Goal: Contribute content: Contribute content

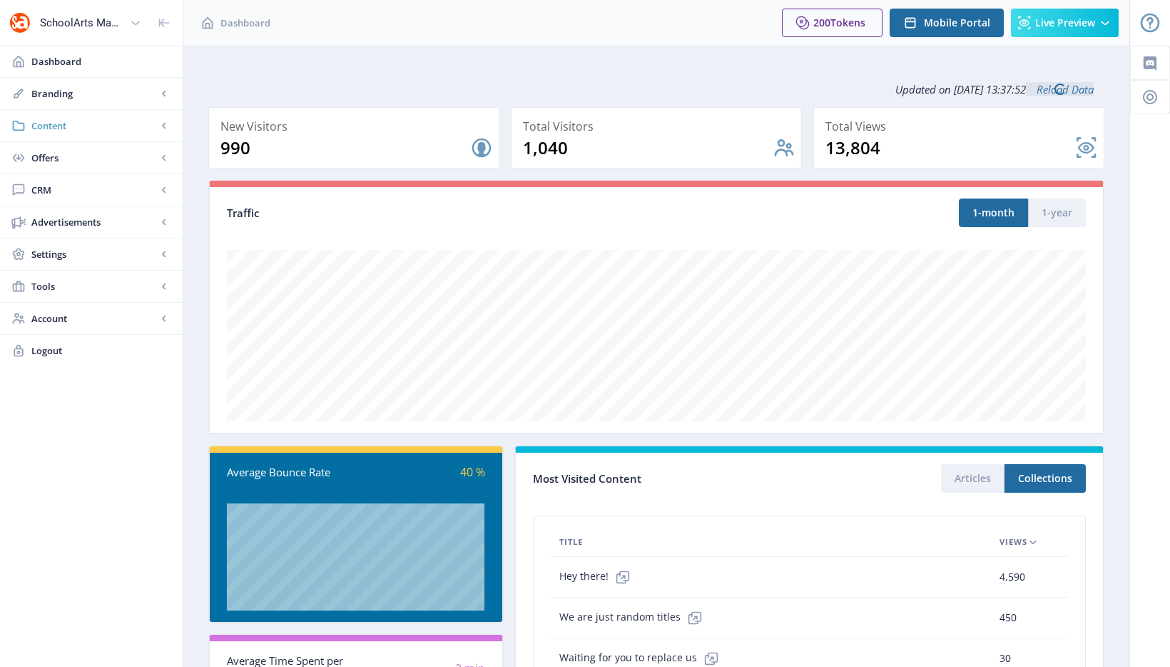
click at [103, 133] on link "Content" at bounding box center [91, 125] width 183 height 31
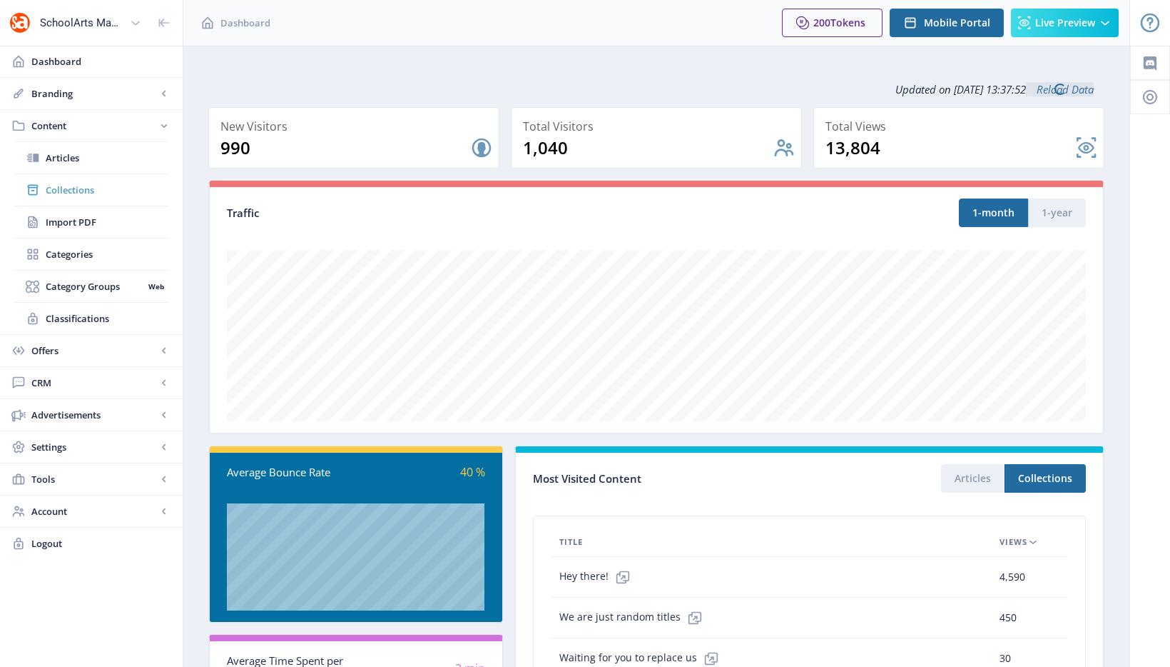
click at [95, 199] on link "Collections" at bounding box center [91, 189] width 154 height 31
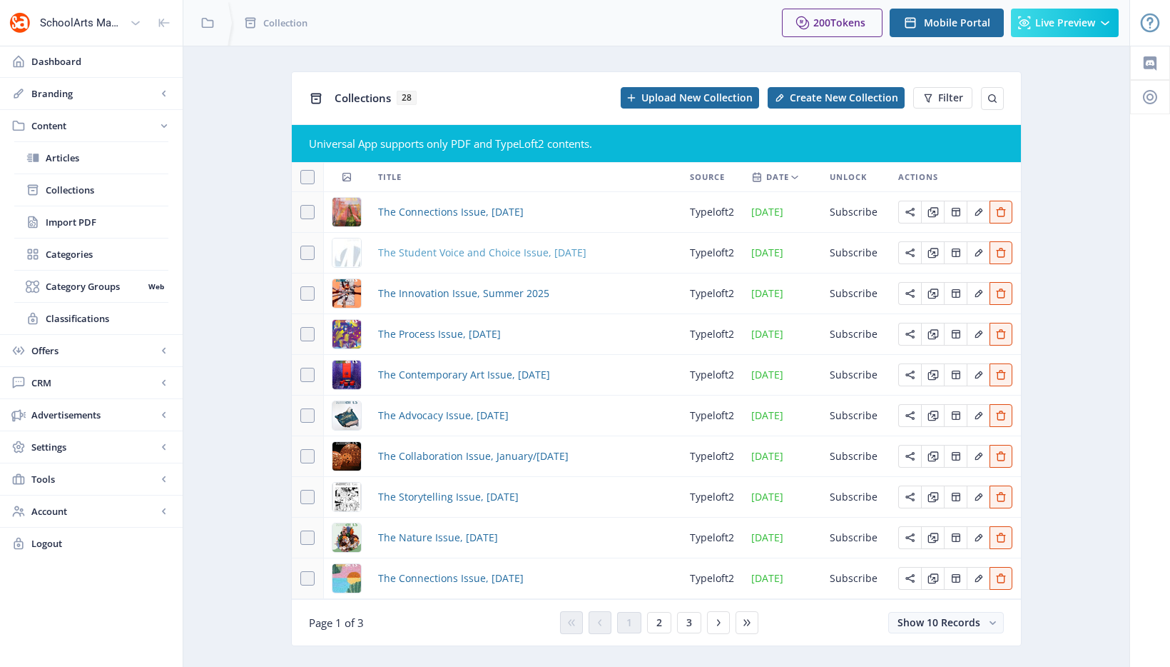
click at [480, 259] on span "The Student Voice and Choice Issue, October 2025" at bounding box center [482, 252] width 208 height 17
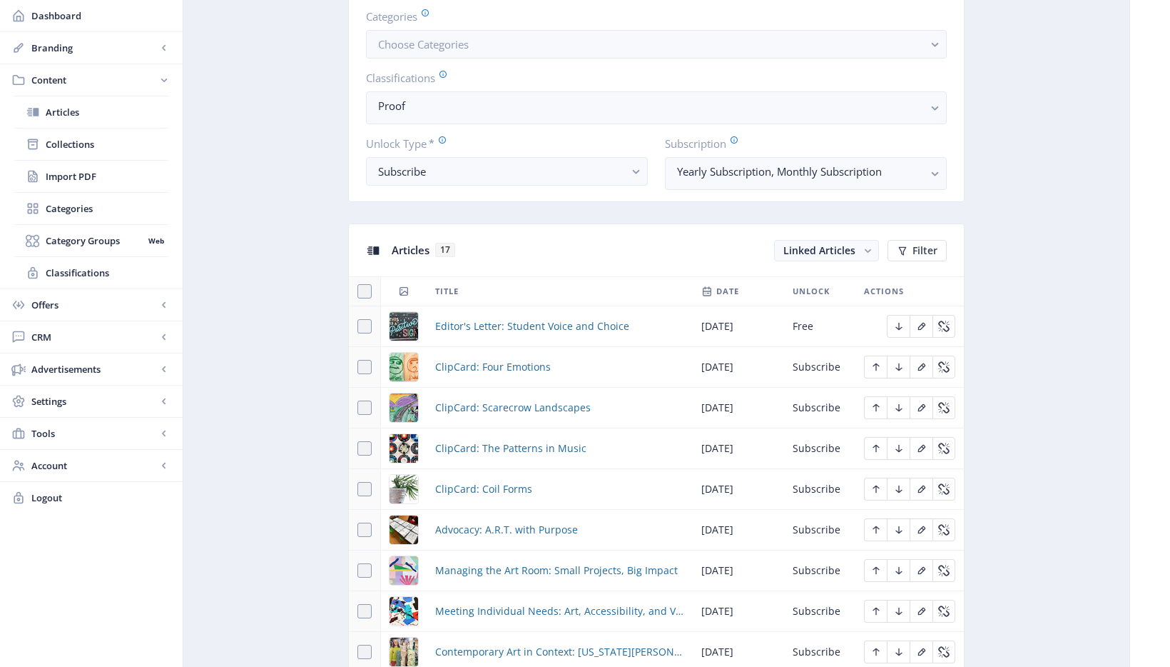
scroll to position [792, 0]
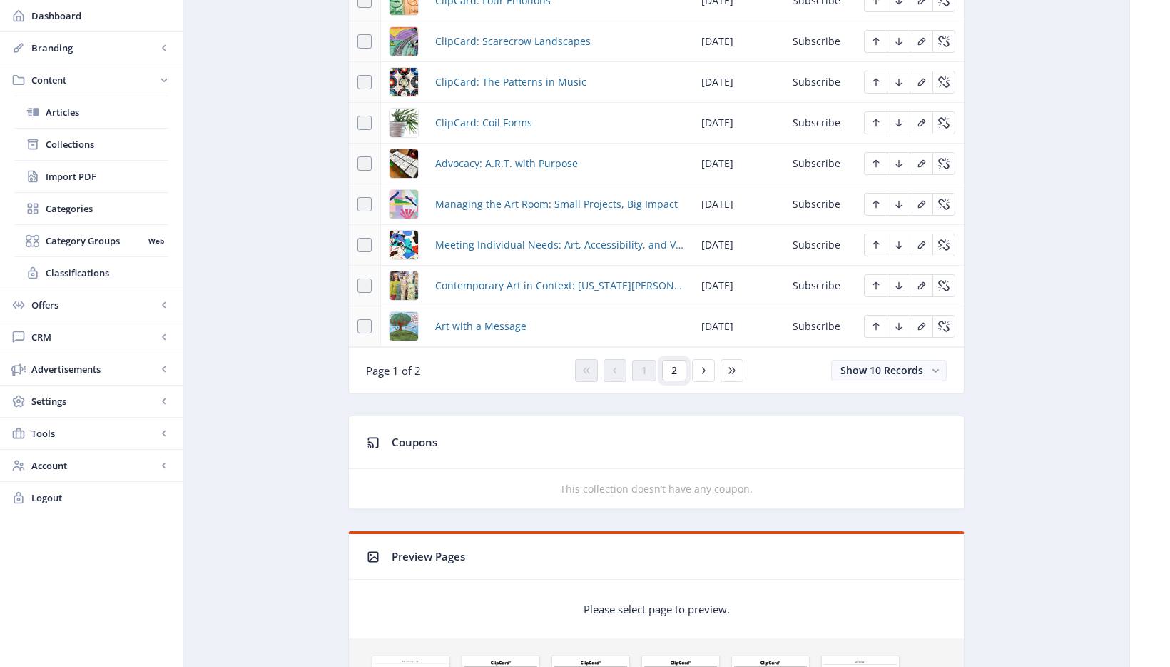
click at [672, 367] on span "2" at bounding box center [675, 370] width 6 height 11
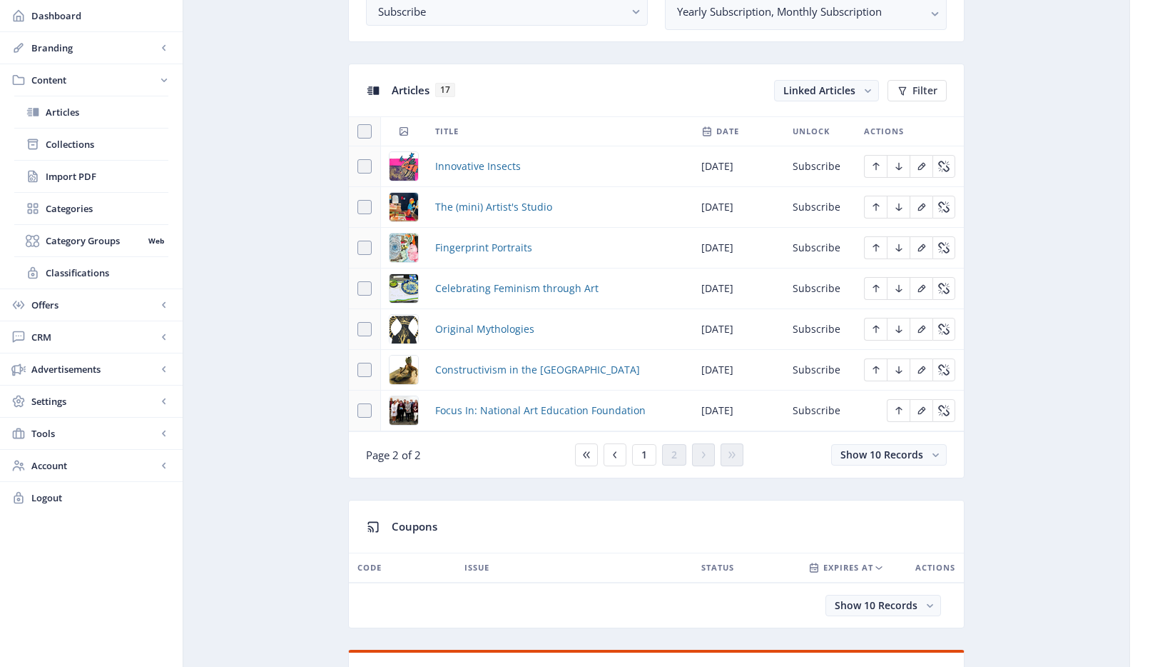
scroll to position [439, 0]
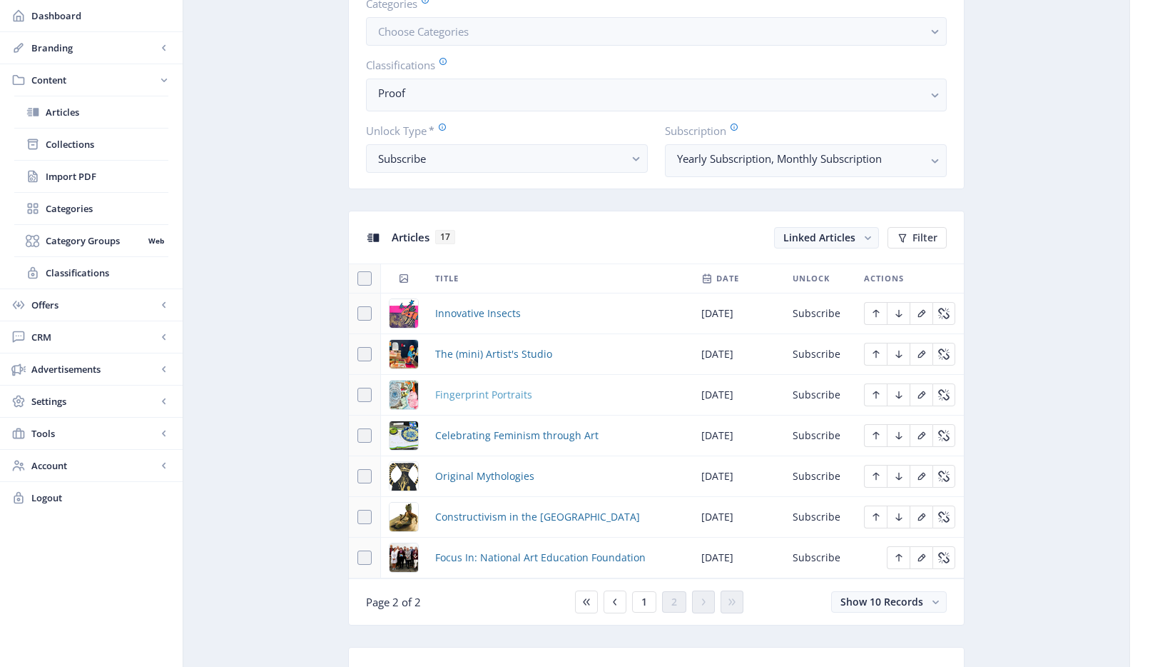
click at [518, 393] on span "Fingerprint Portraits" at bounding box center [483, 394] width 97 height 17
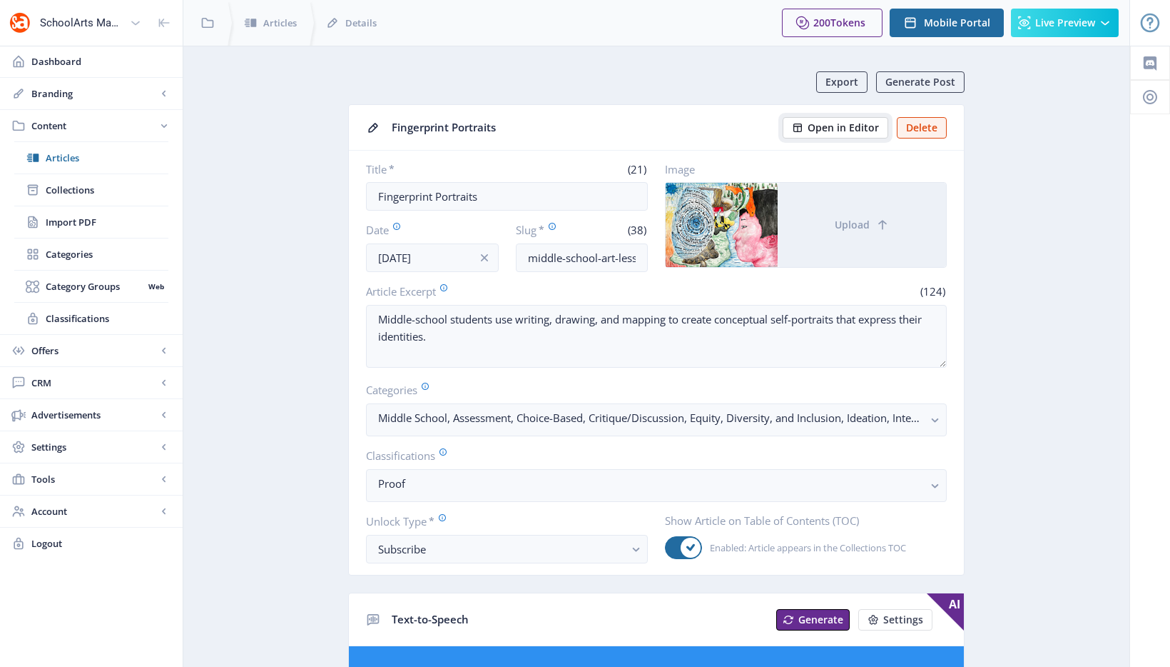
click at [864, 128] on span "Open in Editor" at bounding box center [843, 127] width 71 height 11
click at [103, 197] on link "Collections" at bounding box center [91, 189] width 154 height 31
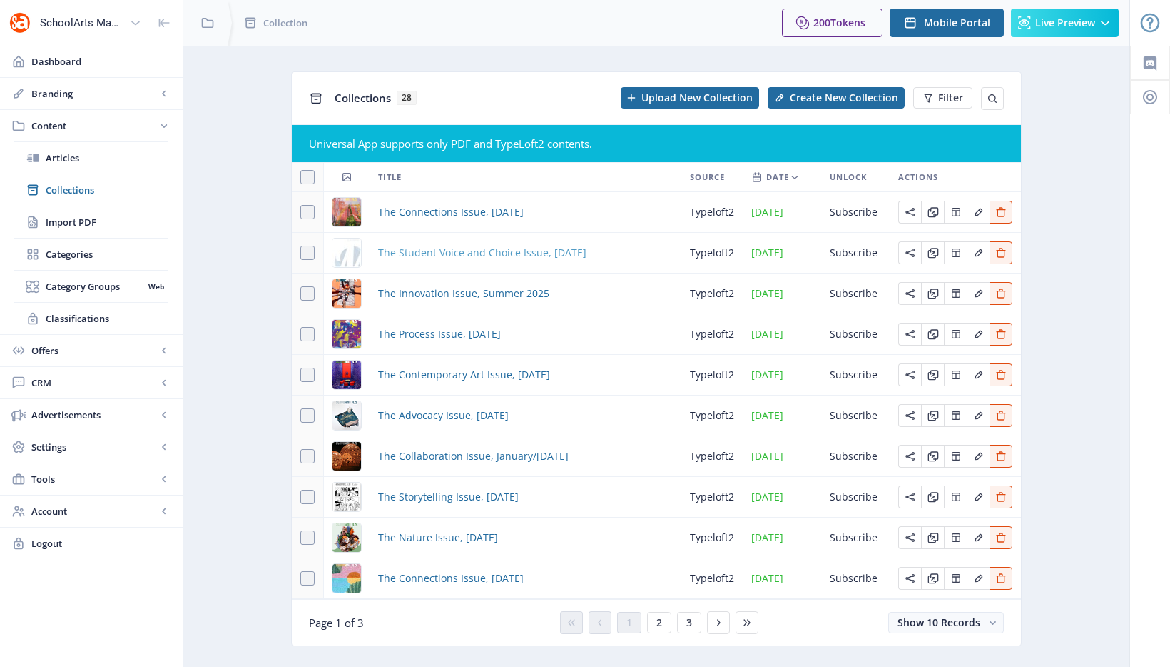
click at [405, 250] on span "The Student Voice and Choice Issue, October 2025" at bounding box center [482, 252] width 208 height 17
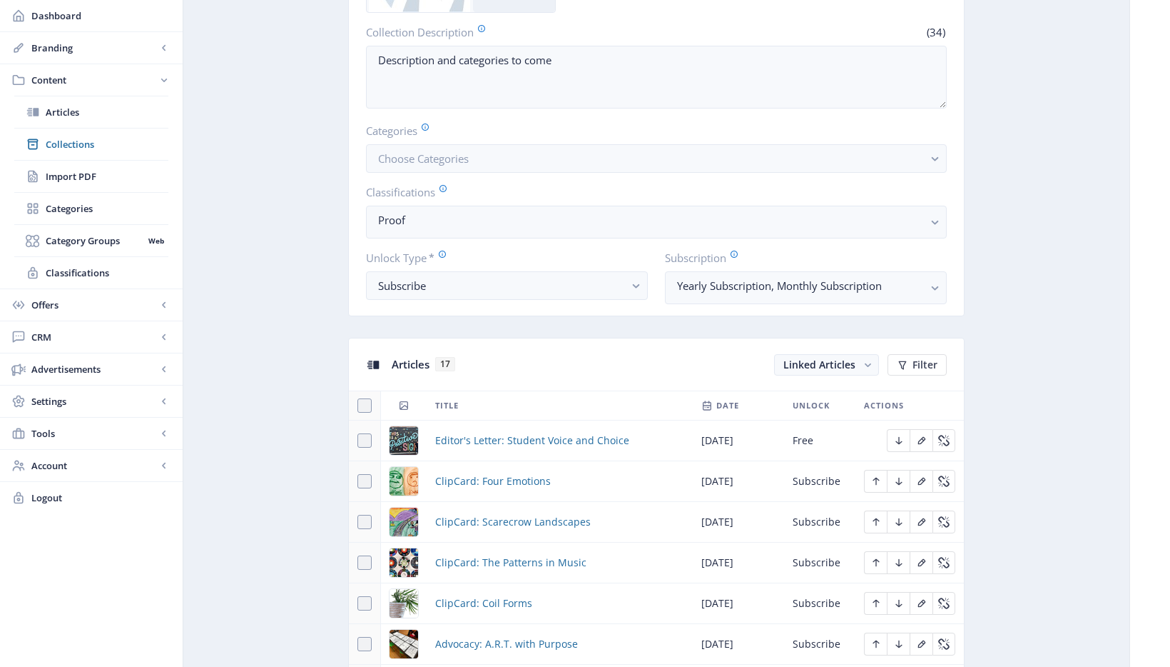
scroll to position [532, 0]
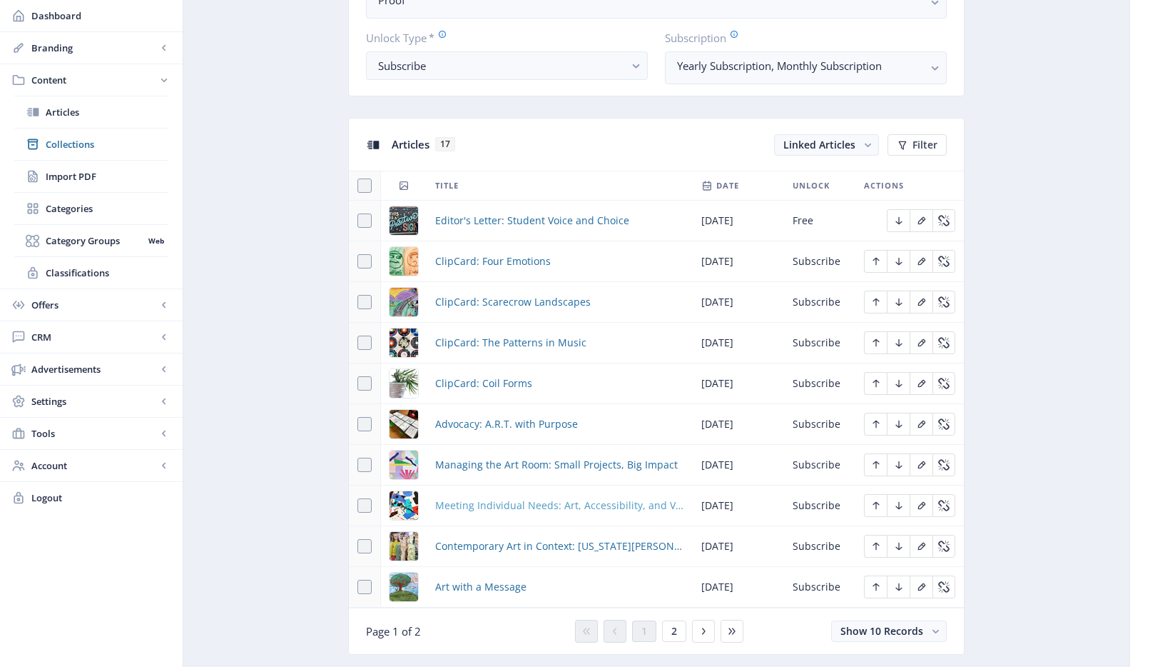
click at [629, 506] on span "Meeting Individual Needs: Art, Accessibility, and Visual Impairments" at bounding box center [559, 505] width 249 height 17
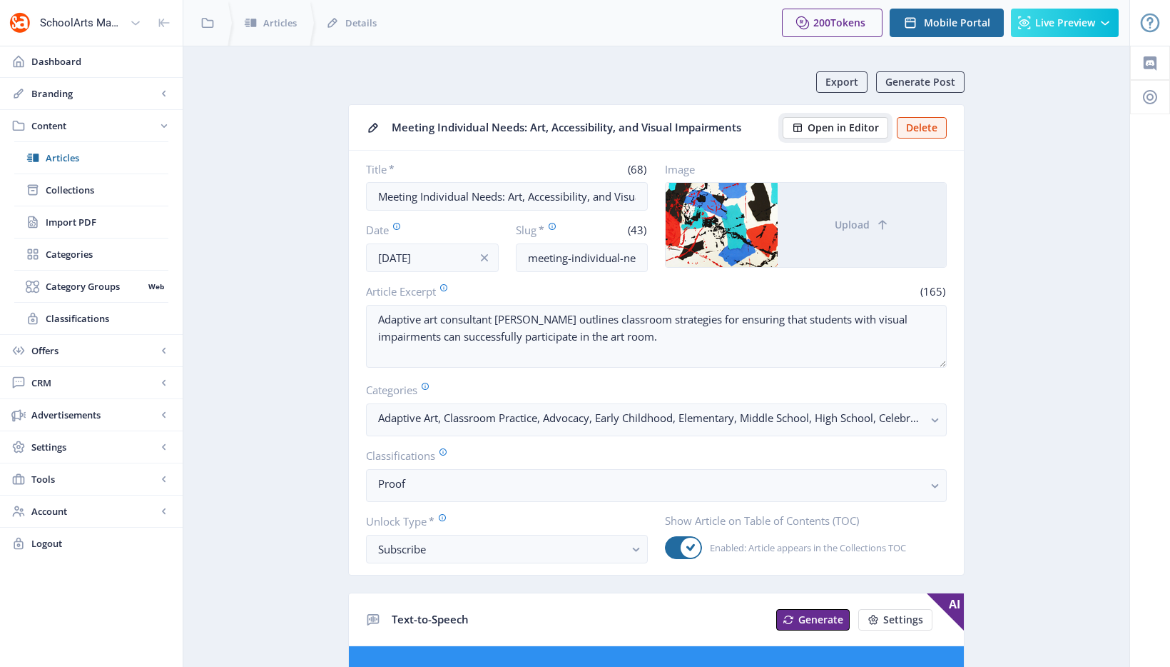
click at [846, 125] on span "Open in Editor" at bounding box center [843, 127] width 71 height 11
click at [881, 125] on button "Open in Editor" at bounding box center [836, 127] width 106 height 21
click at [83, 203] on link "Collections" at bounding box center [91, 189] width 154 height 31
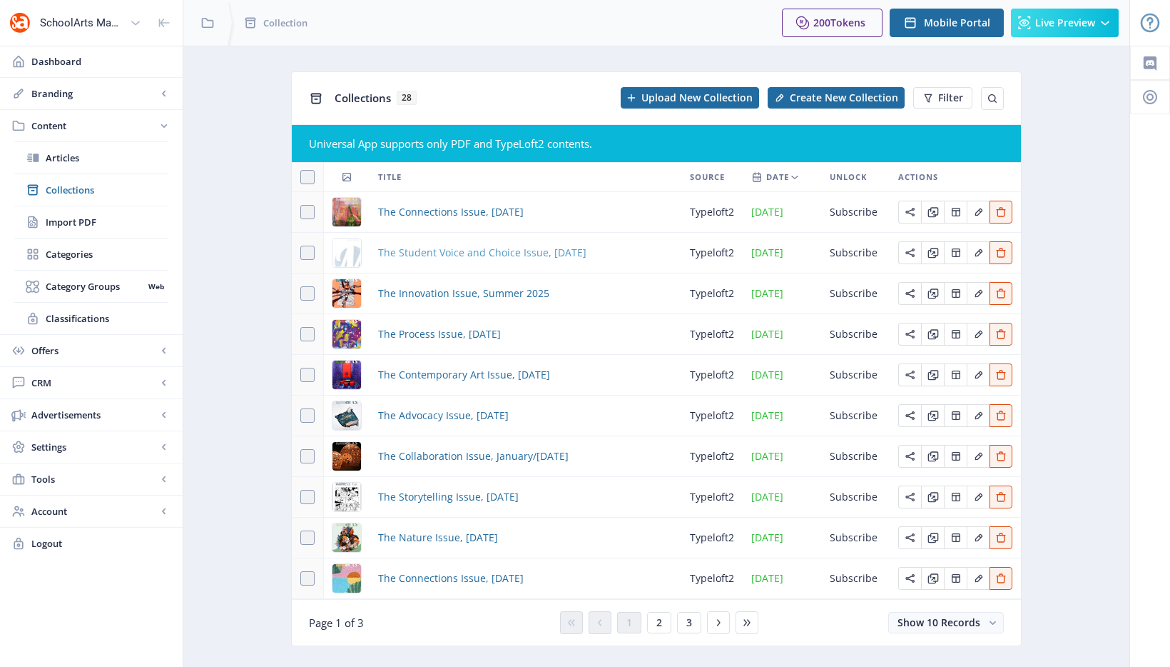
click at [458, 248] on span "The Student Voice and Choice Issue, October 2025" at bounding box center [482, 252] width 208 height 17
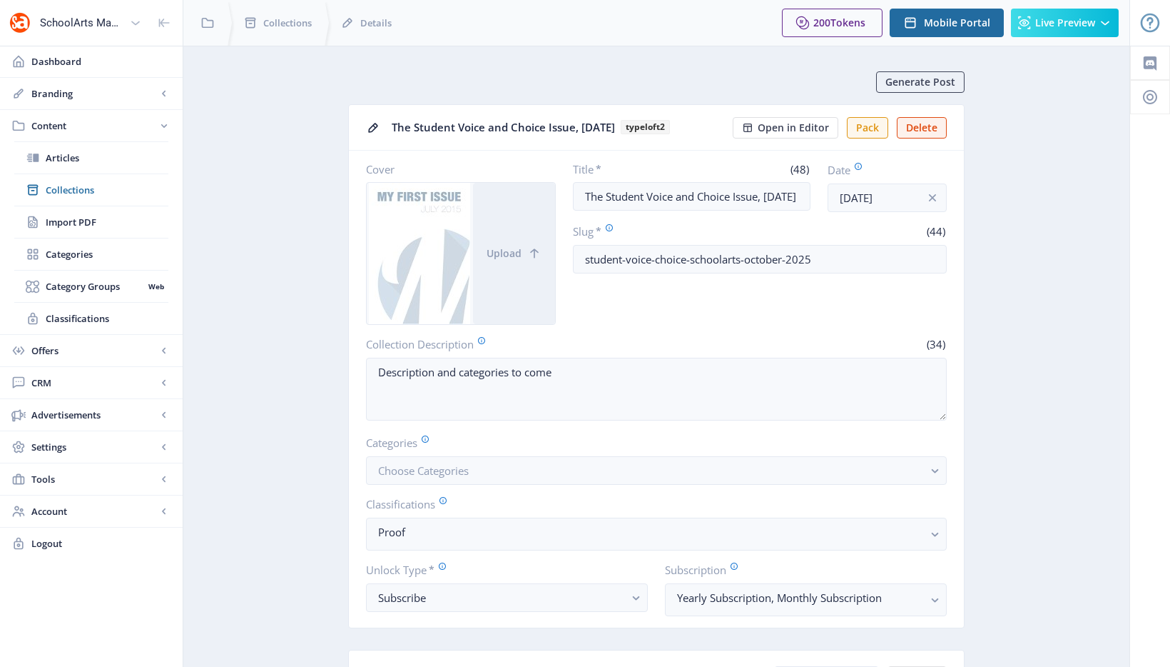
click at [790, 133] on span "Open in Editor" at bounding box center [793, 127] width 71 height 11
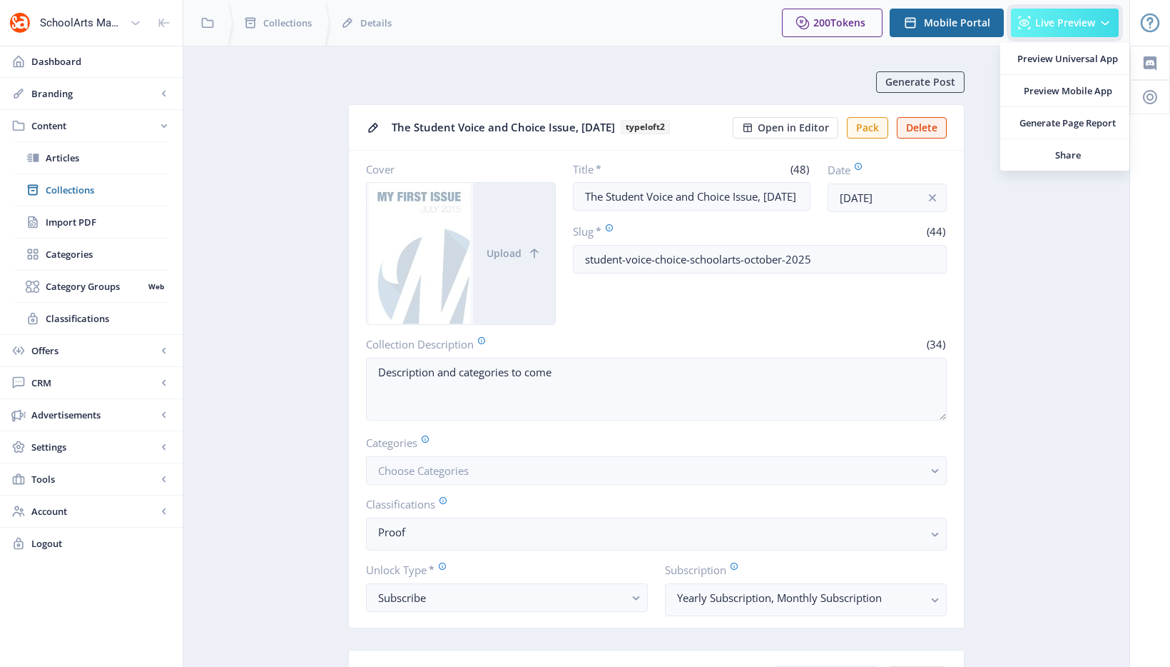
click at [1015, 21] on button "Live Preview" at bounding box center [1065, 23] width 108 height 29
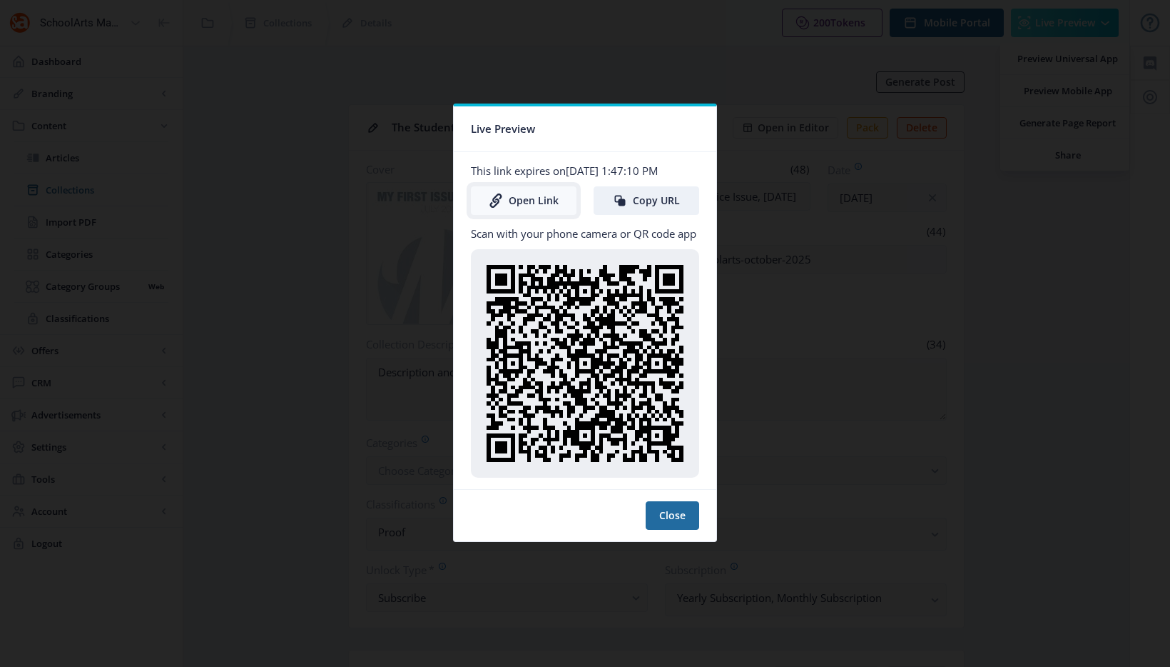
click at [522, 203] on link "Open Link" at bounding box center [524, 200] width 106 height 29
click at [828, 240] on div at bounding box center [585, 333] width 1170 height 667
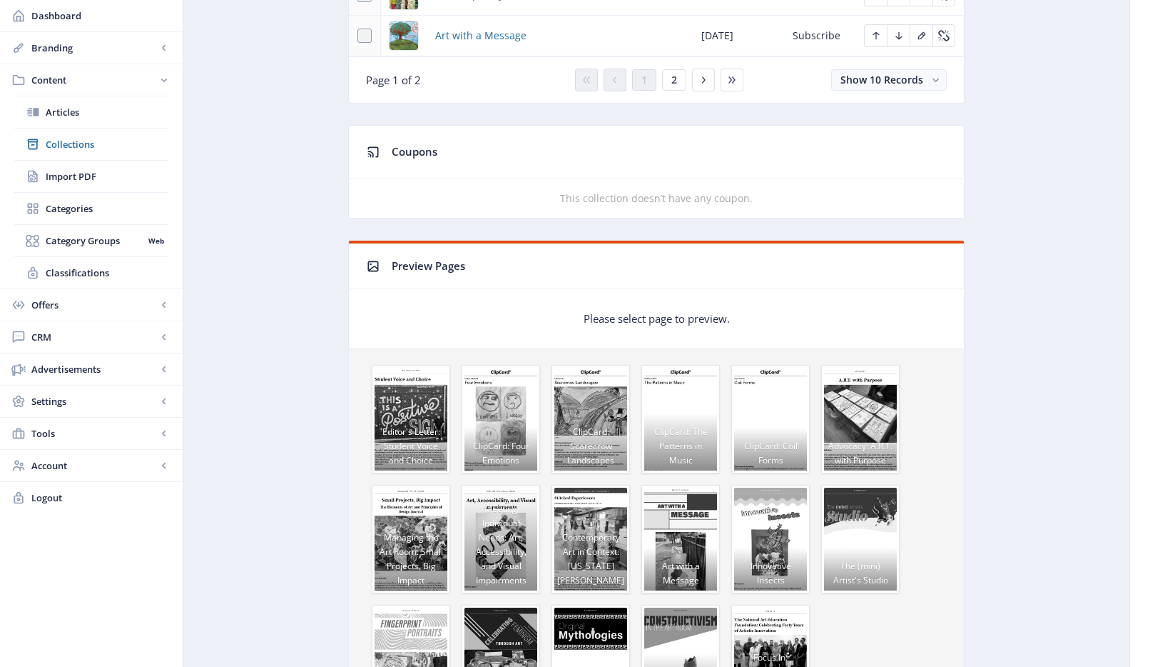
scroll to position [766, 0]
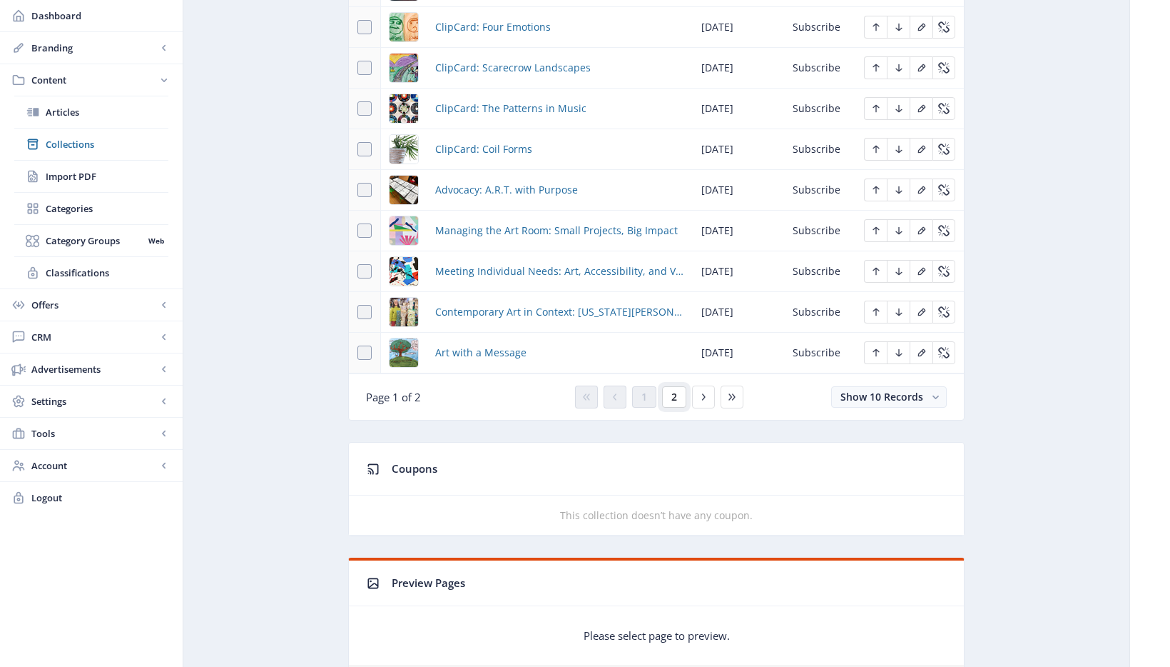
click at [681, 398] on button "2" at bounding box center [674, 396] width 24 height 21
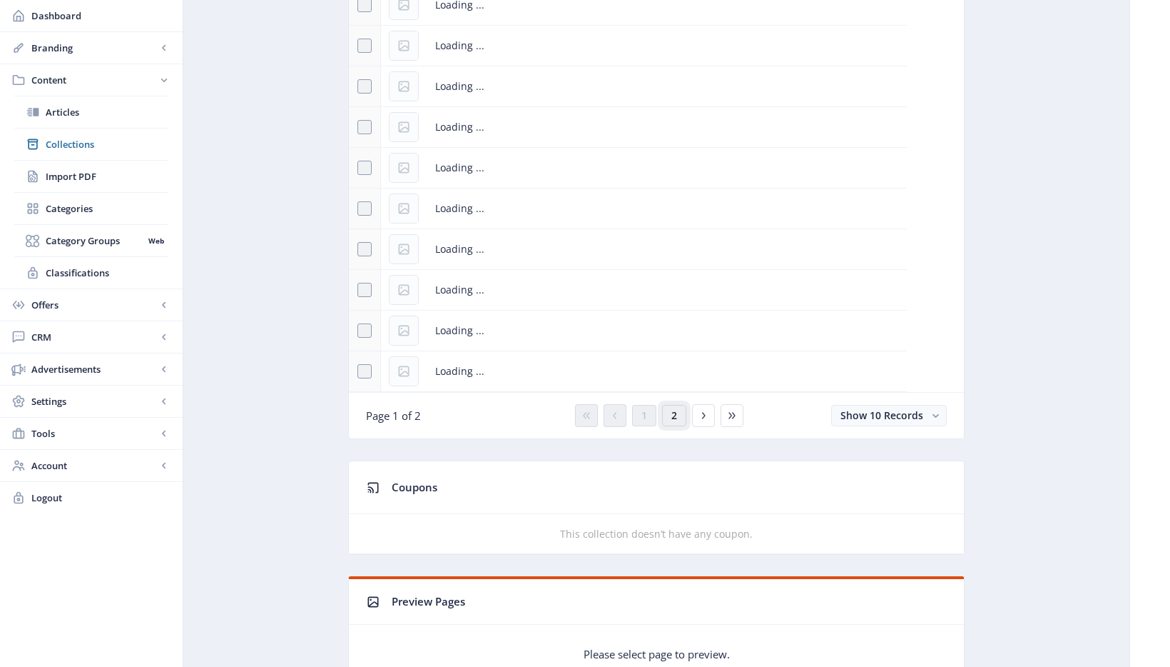
scroll to position [723, 0]
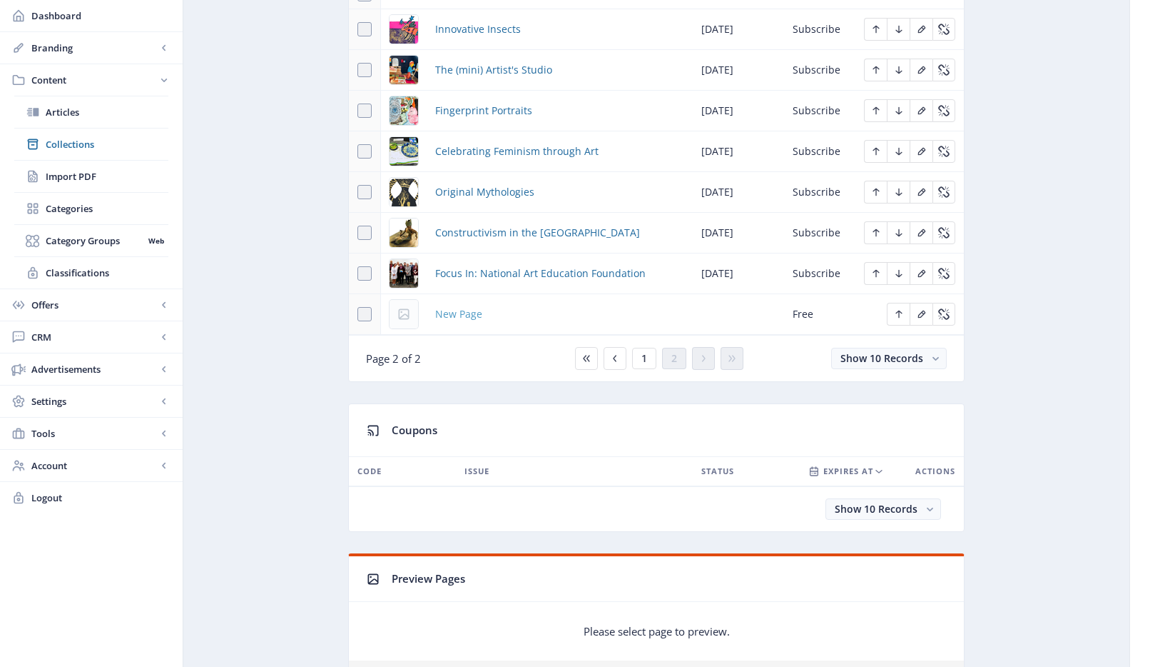
click at [462, 314] on span "New Page" at bounding box center [458, 313] width 47 height 17
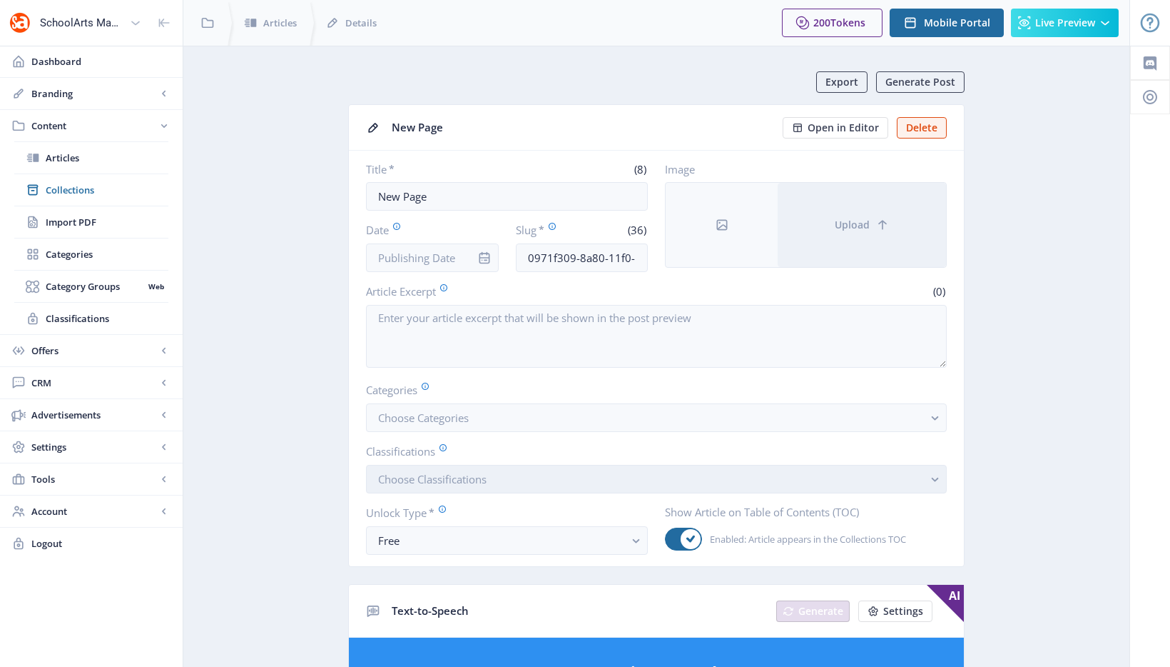
click at [425, 478] on span "Choose Classifications" at bounding box center [432, 479] width 108 height 14
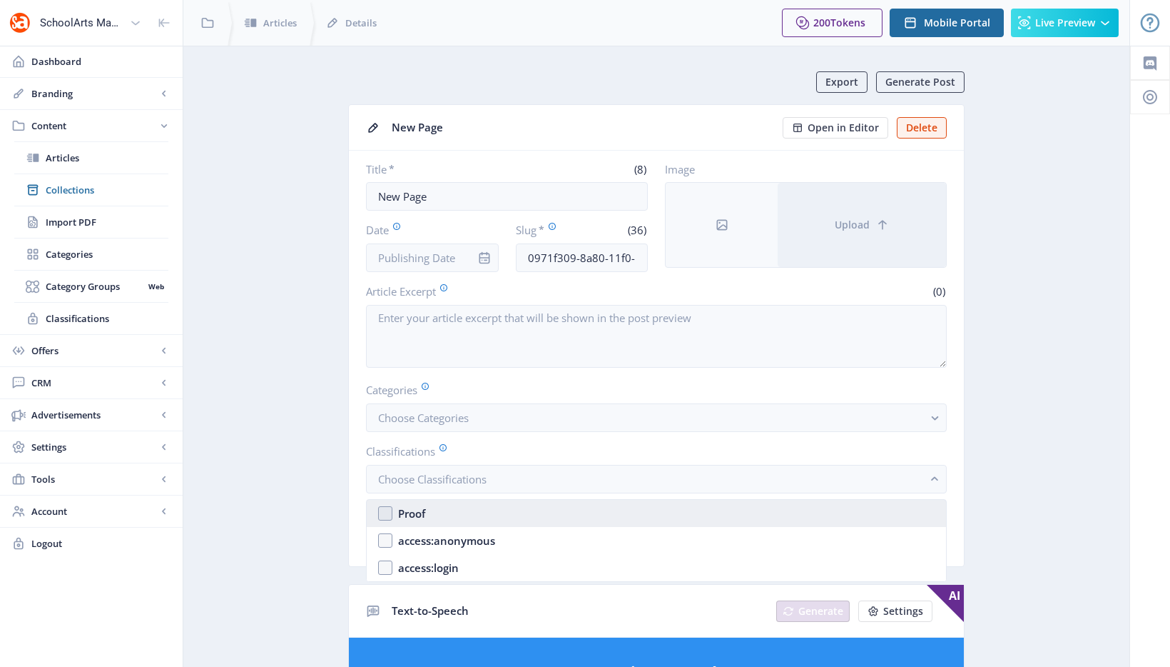
click at [405, 510] on div "Proof" at bounding box center [411, 513] width 27 height 17
checkbox input "true"
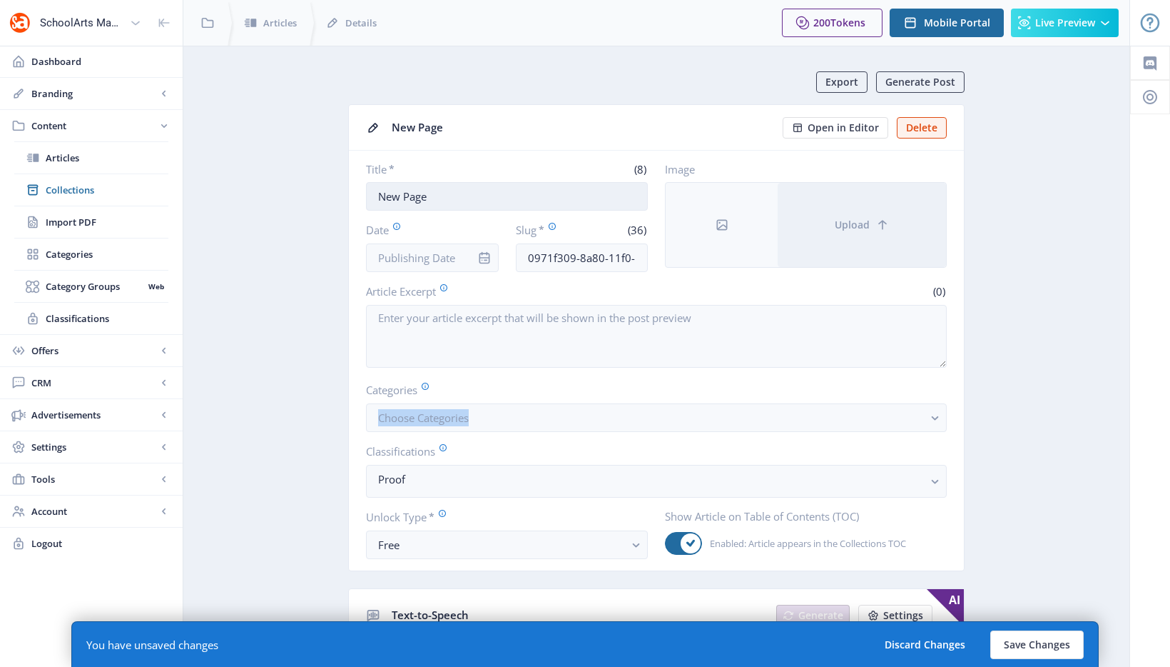
click at [488, 203] on input "New Page" at bounding box center [507, 196] width 282 height 29
type input "Blick"
click at [498, 280] on nb-card-body "Title * (5) Blick Date Slug * (36) 0971f309-8a80-11f0-bd64-4201ac1fa005 Image U…" at bounding box center [656, 361] width 615 height 420
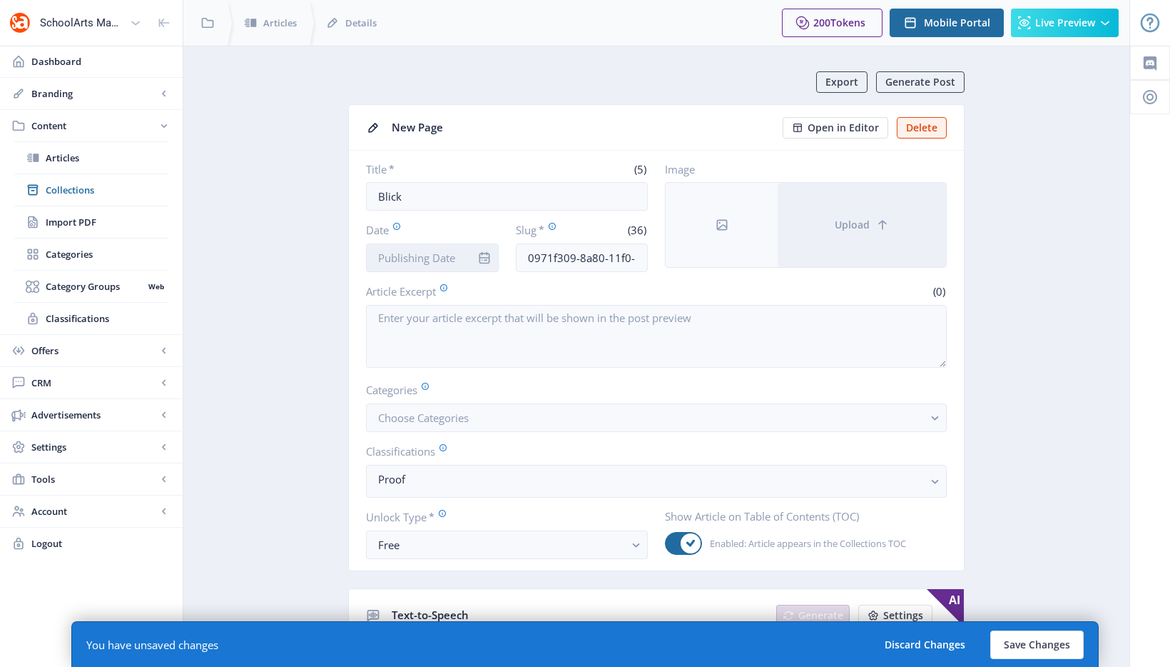
click at [450, 254] on input "Date" at bounding box center [432, 257] width 133 height 29
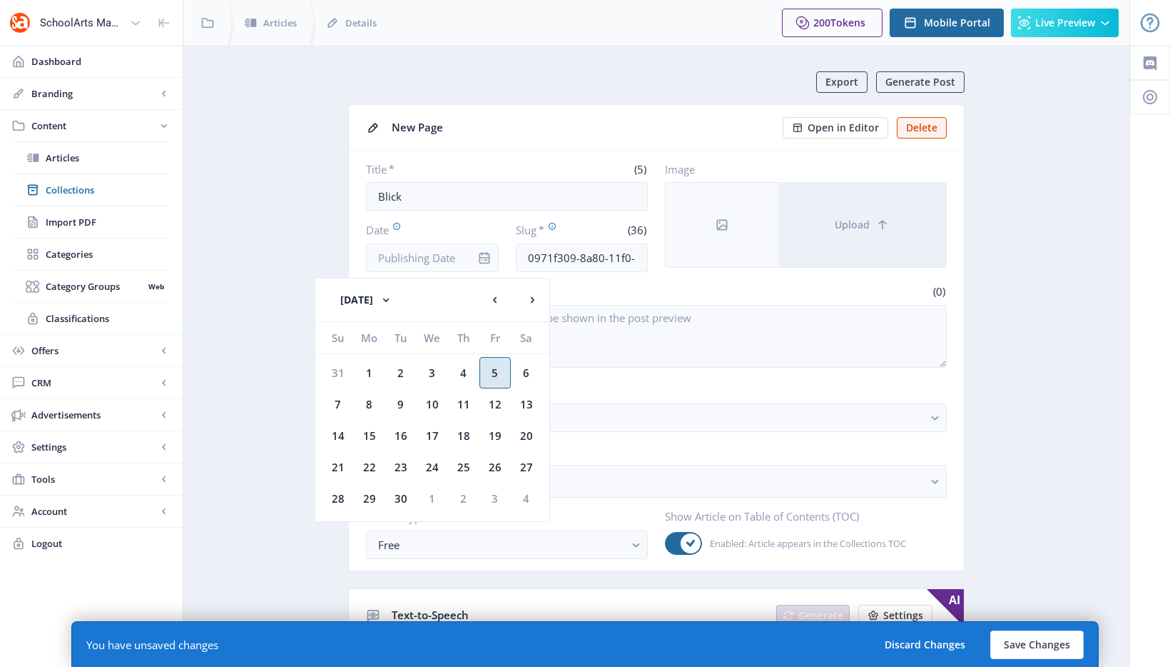
click at [490, 378] on div "5" at bounding box center [495, 372] width 31 height 31
type input "Sep 5, 2025"
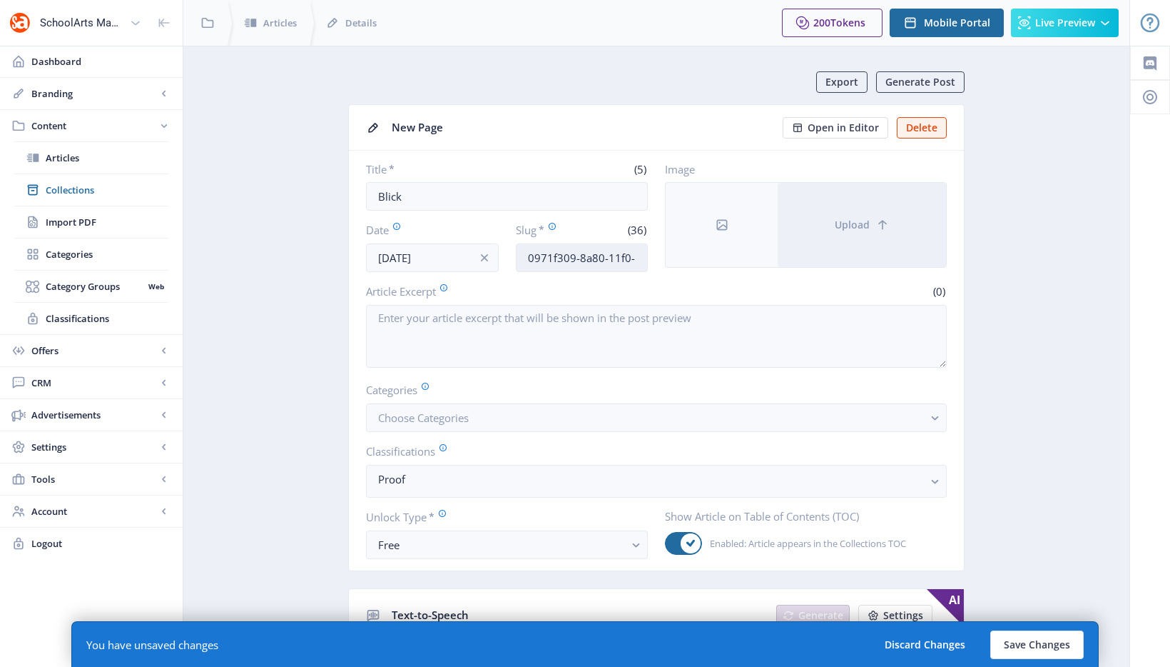
click at [557, 258] on input "0971f309-8a80-11f0-bd64-4201ac1fa005" at bounding box center [582, 257] width 133 height 29
click at [457, 191] on input "Blick" at bounding box center [507, 196] width 282 height 29
type input "Blick Art Materials"
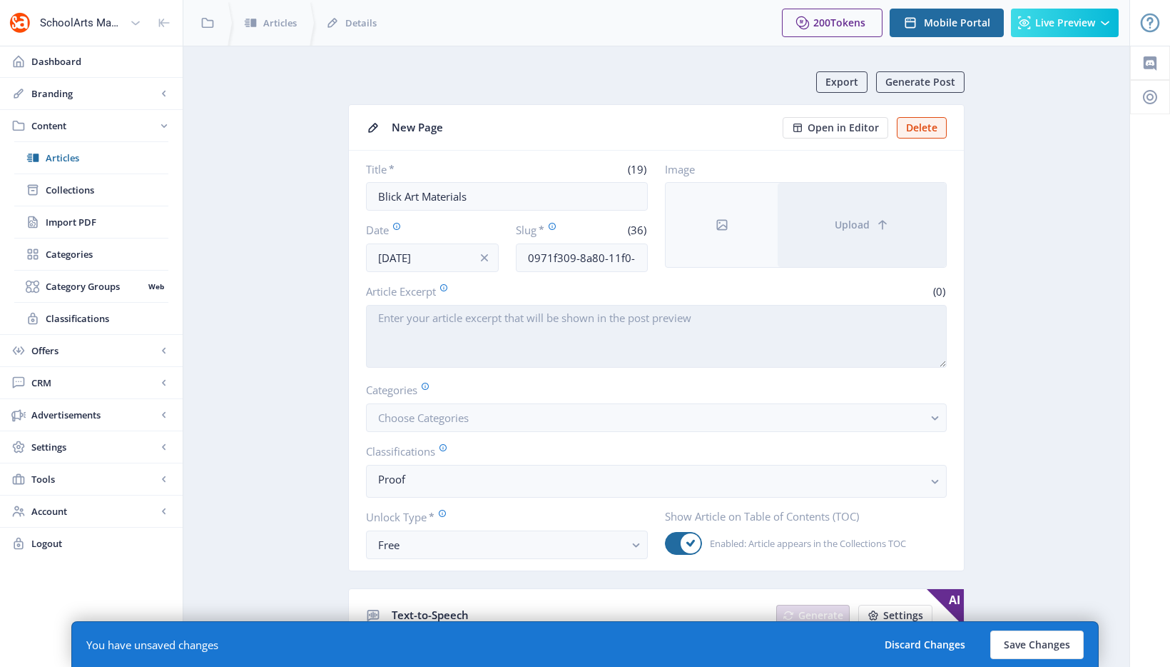
click at [479, 338] on textarea "Article Excerpt" at bounding box center [656, 336] width 581 height 63
paste textarea "As a leading art supply company, we provide artists, educators, students, and o…"
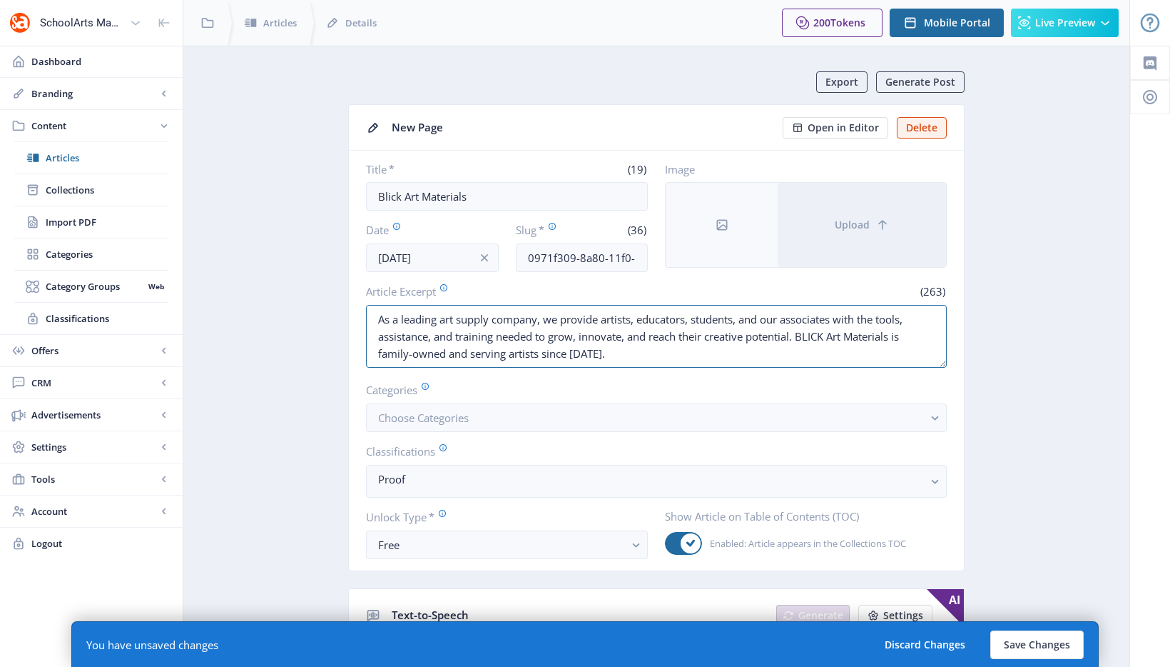
type textarea "As a leading art supply company, we provide artists, educators, students, and o…"
click at [577, 395] on label "Categories" at bounding box center [651, 390] width 570 height 16
click at [572, 420] on button "Choose Categories" at bounding box center [656, 417] width 581 height 29
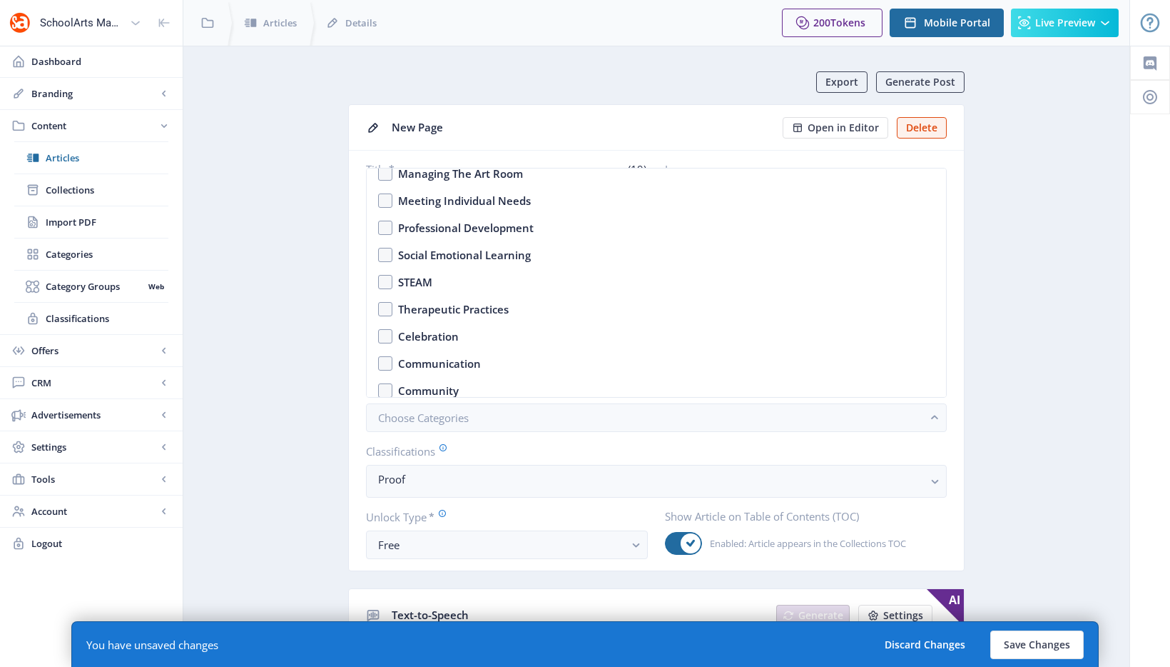
scroll to position [2231, 0]
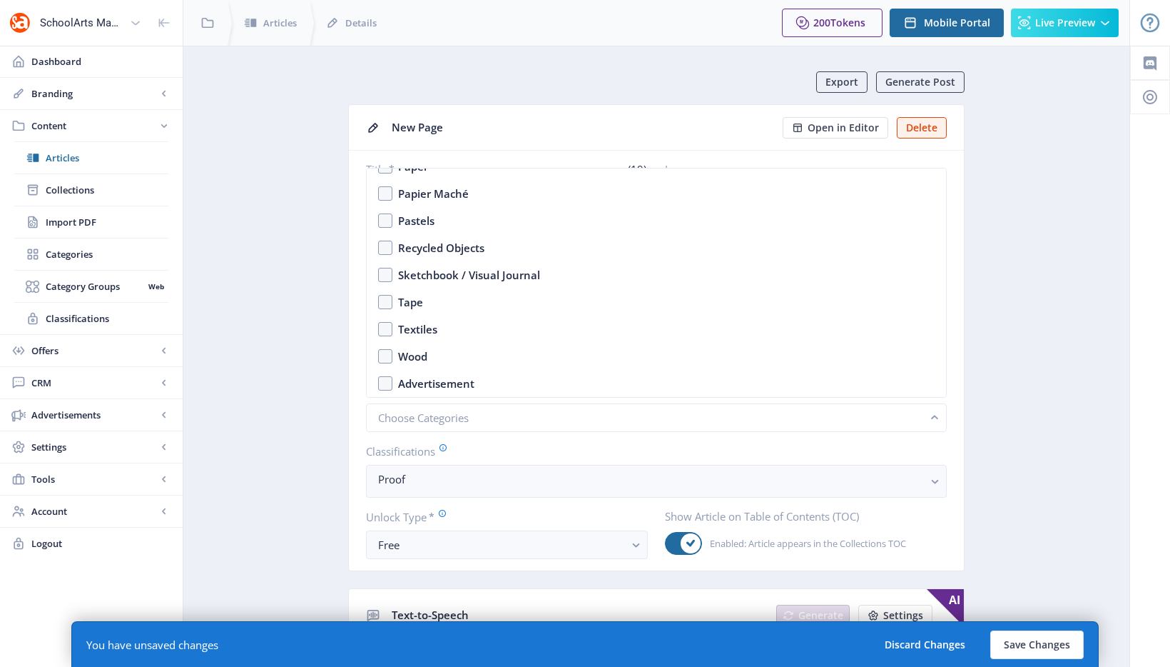
drag, startPoint x: 394, startPoint y: 418, endPoint x: 408, endPoint y: 389, distance: 32.6
click at [396, 417] on span "Choose Categories" at bounding box center [423, 417] width 91 height 14
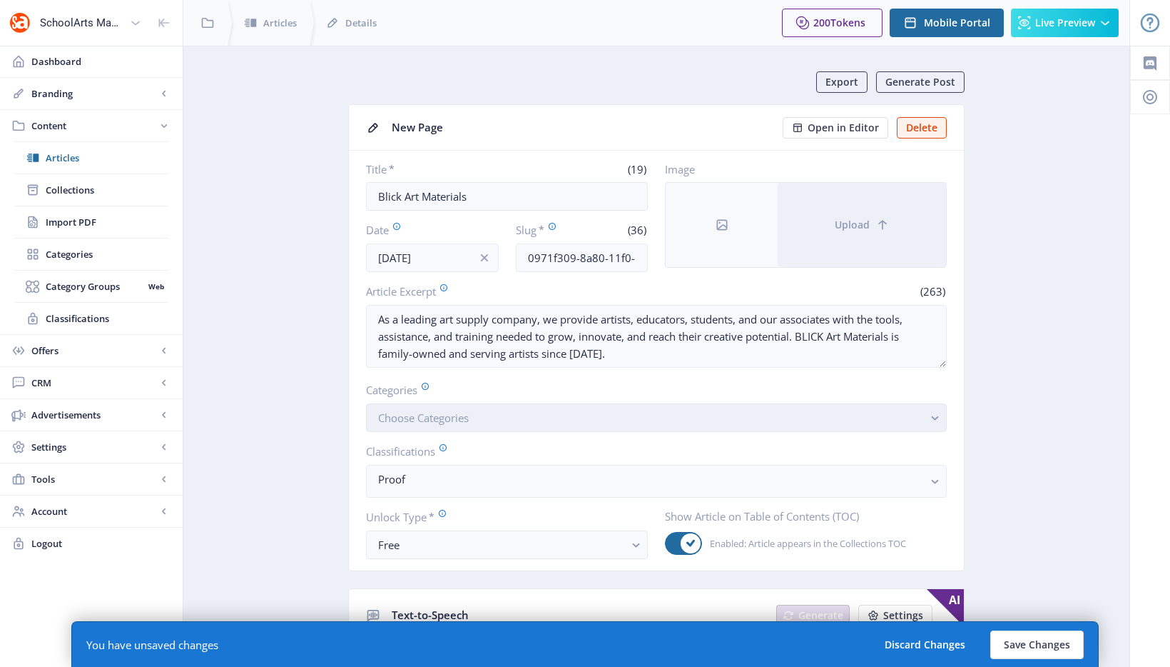
click at [410, 417] on span "Choose Categories" at bounding box center [423, 417] width 91 height 14
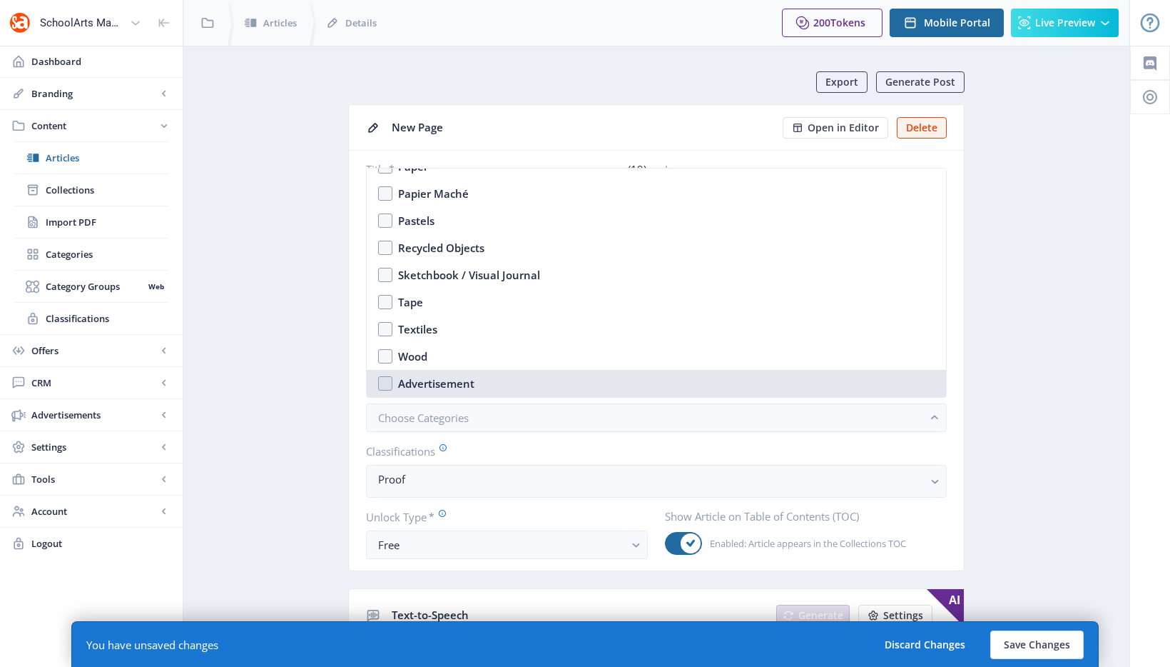
click at [420, 385] on div "Advertisement" at bounding box center [436, 383] width 76 height 17
checkbox input "true"
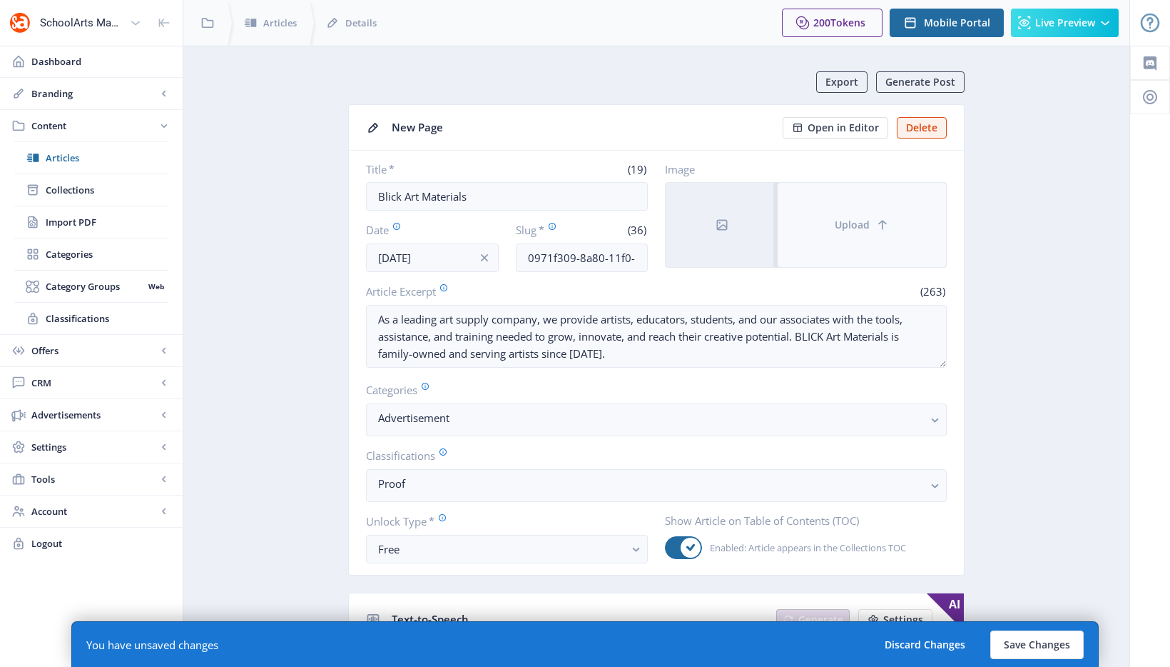
click at [789, 215] on button "Upload" at bounding box center [862, 225] width 168 height 84
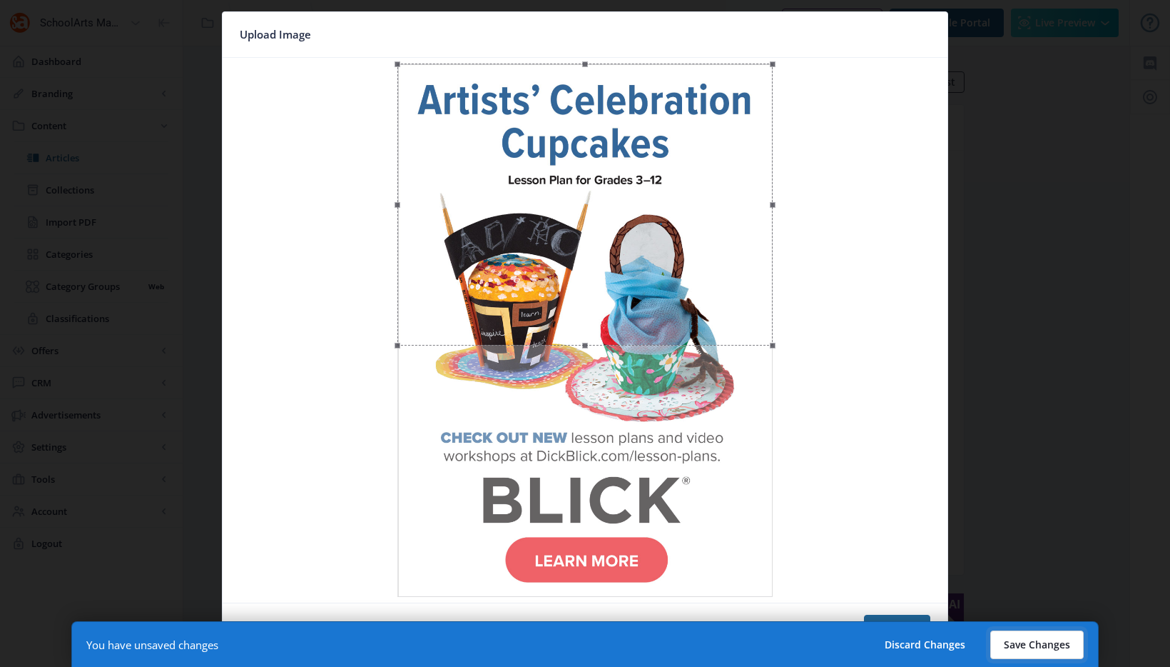
click at [1031, 638] on button "Save Changes" at bounding box center [1037, 644] width 93 height 29
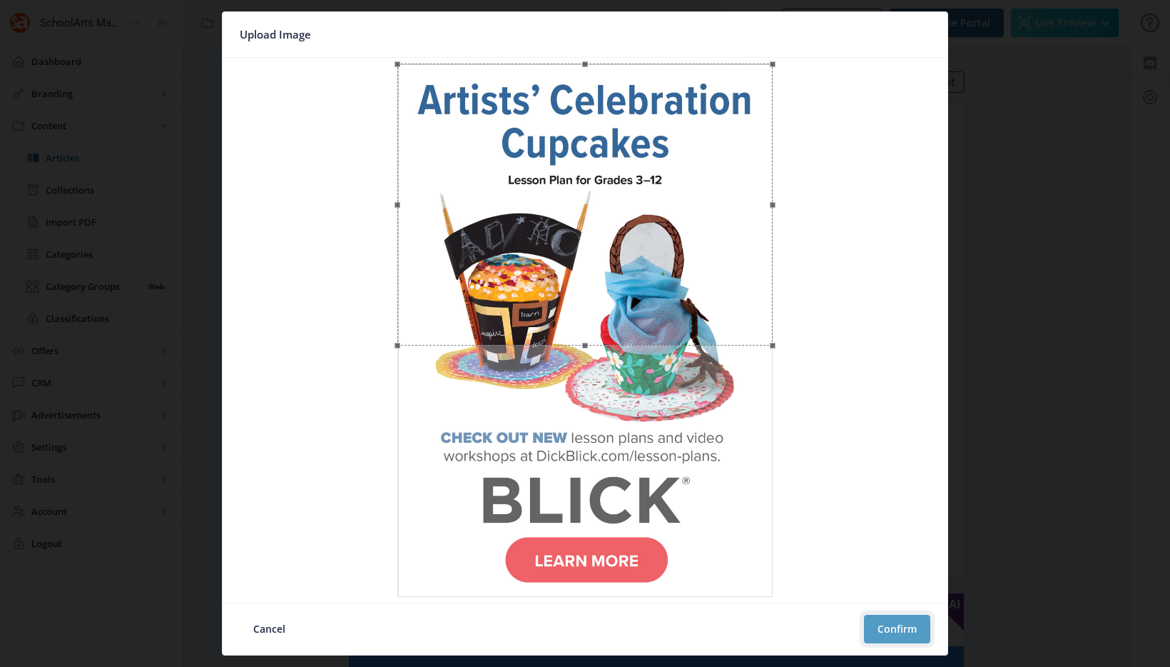
click at [912, 621] on button "Confirm" at bounding box center [897, 628] width 66 height 29
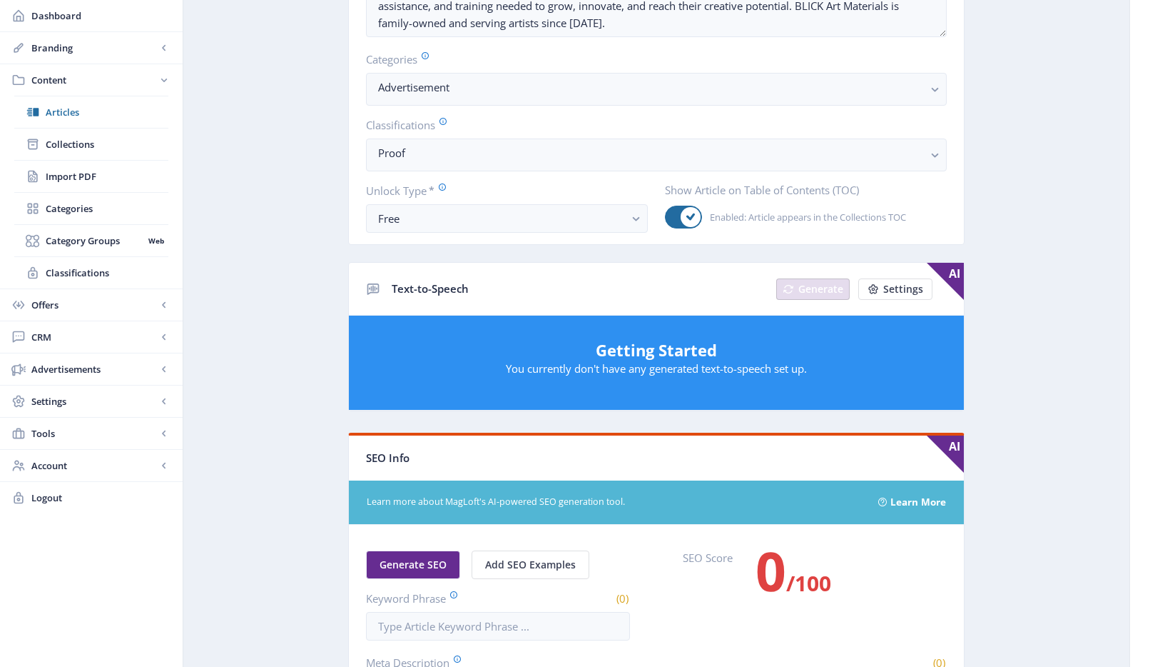
scroll to position [343, 0]
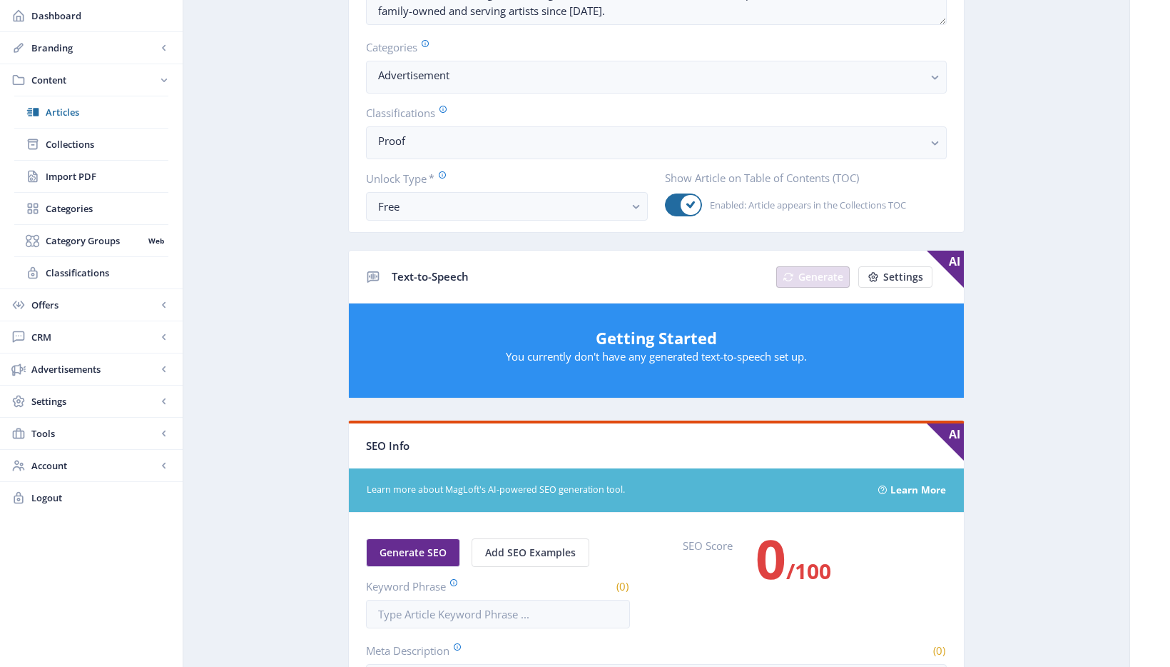
click at [1029, 261] on app-content-article "Export Generate Post Blick Art Materials Open in Editor Delete Title * (19) Bli…" at bounding box center [656, 410] width 896 height 1362
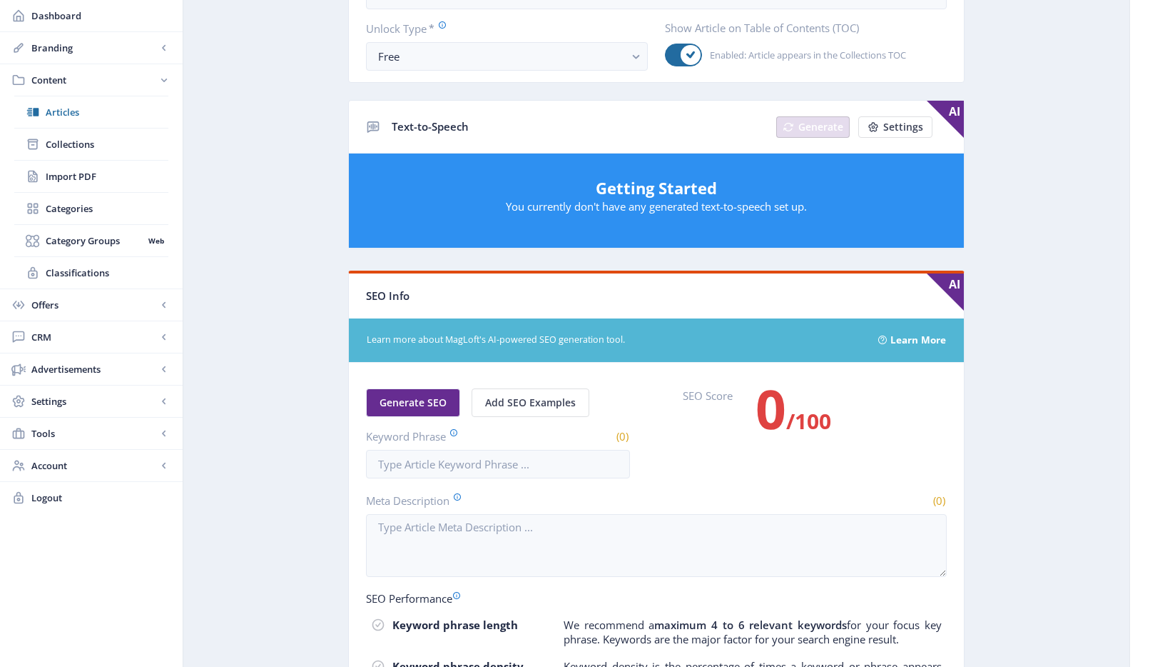
scroll to position [631, 0]
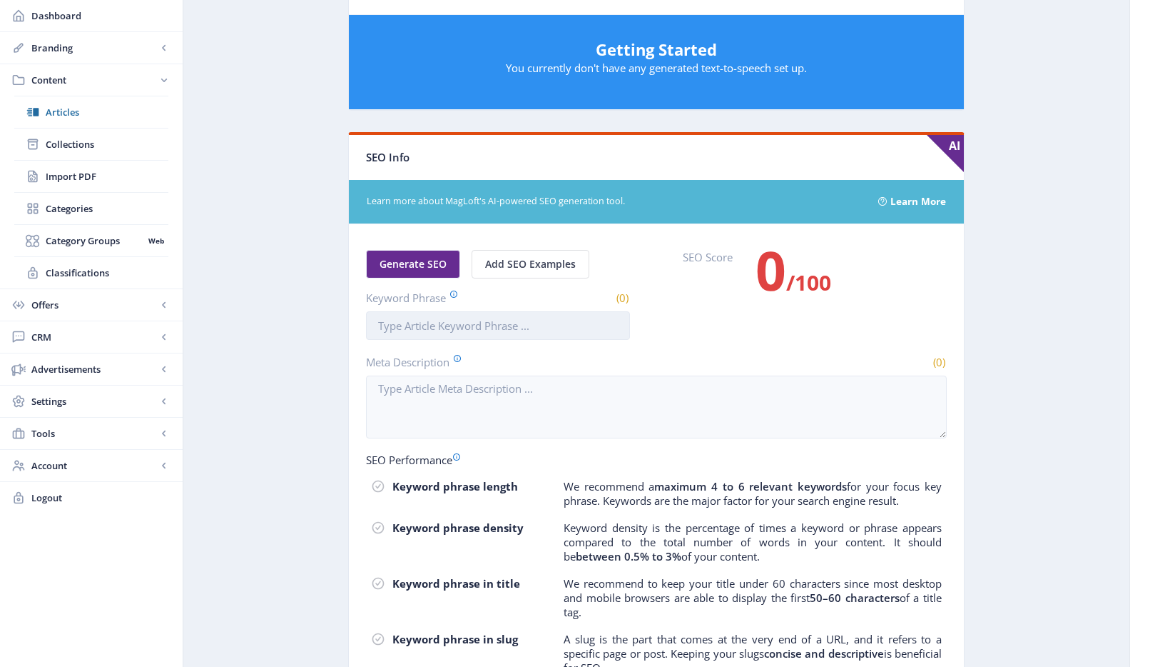
click at [520, 323] on input "Keyword Phrase" at bounding box center [498, 325] width 264 height 29
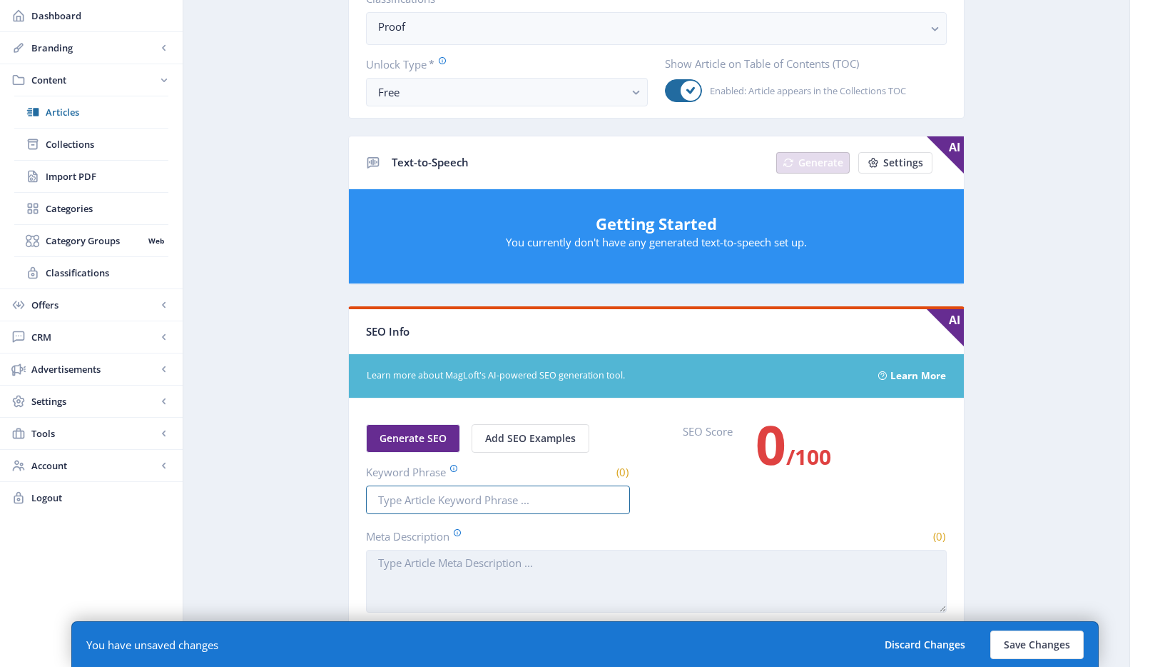
scroll to position [560, 0]
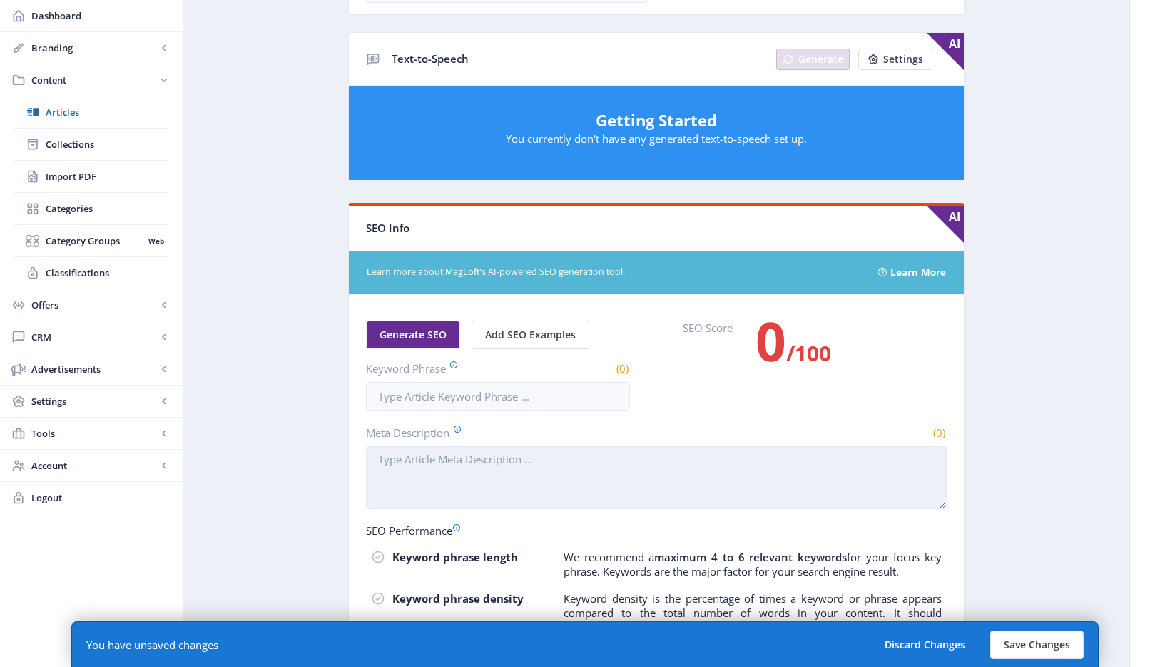
click at [456, 494] on textarea "Meta Description" at bounding box center [656, 477] width 581 height 63
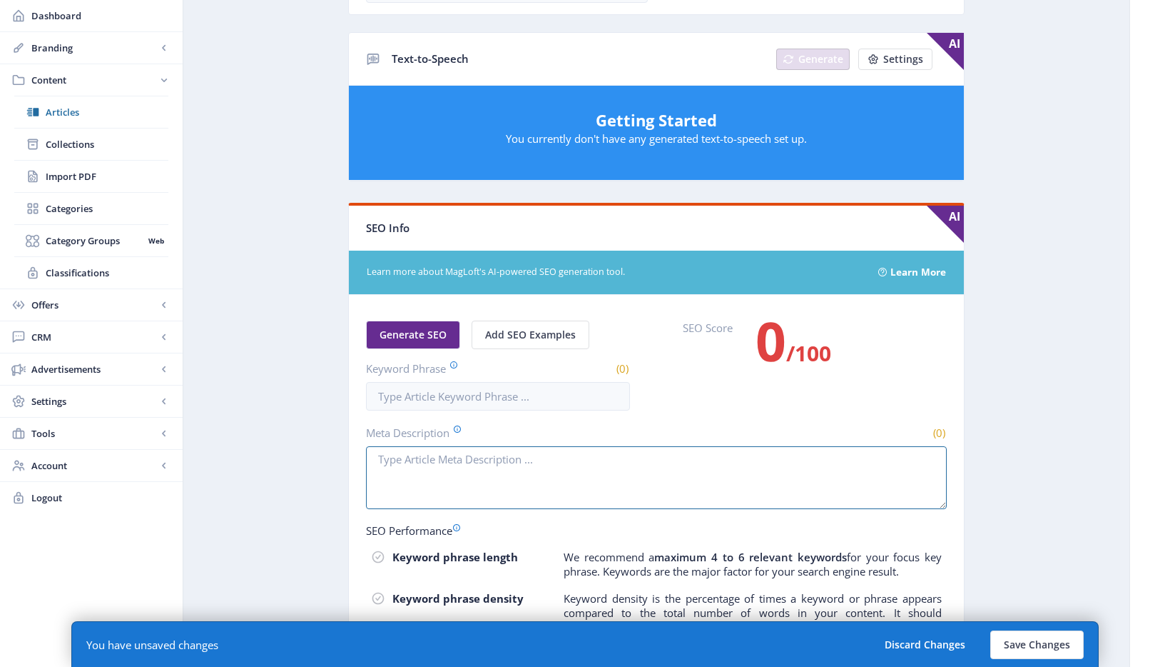
paste textarea "Blick Art Materials offers a wide selection of quality supplies for creative pr…"
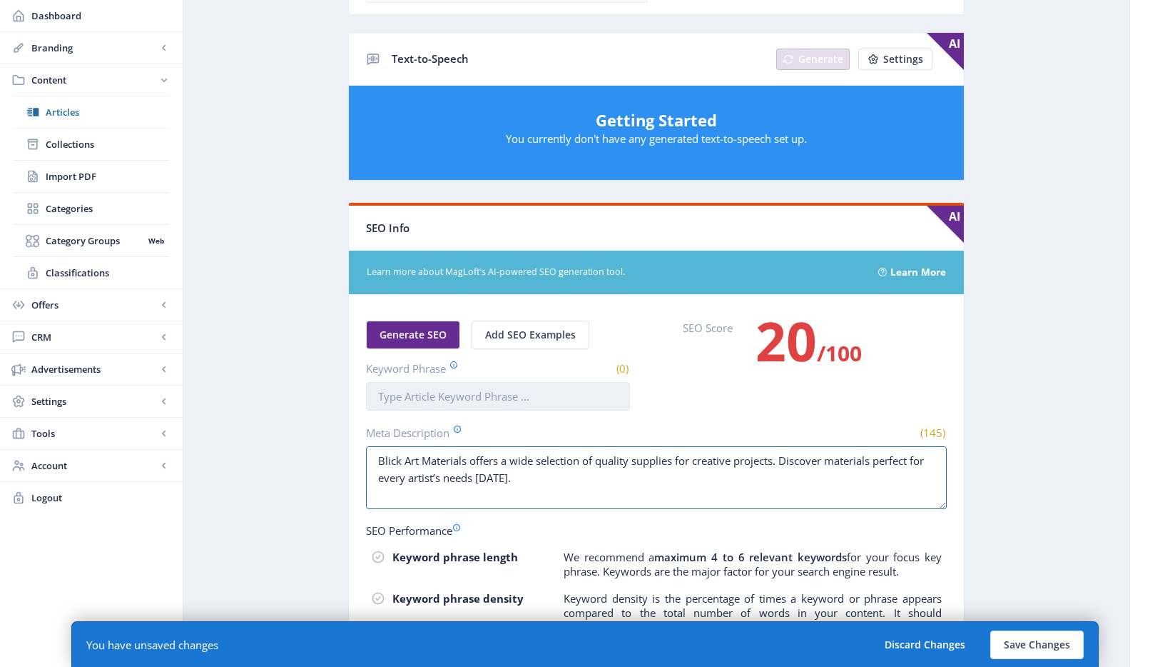
type textarea "Blick Art Materials offers a wide selection of quality supplies for creative pr…"
click at [452, 402] on input "Keyword Phrase" at bounding box center [498, 396] width 264 height 29
type input "blick art materials"
click at [716, 410] on nb-card-body "Generate SEO Add SEO Examples Keyword Phrase (19) blick art materials SEO Score…" at bounding box center [656, 559] width 615 height 529
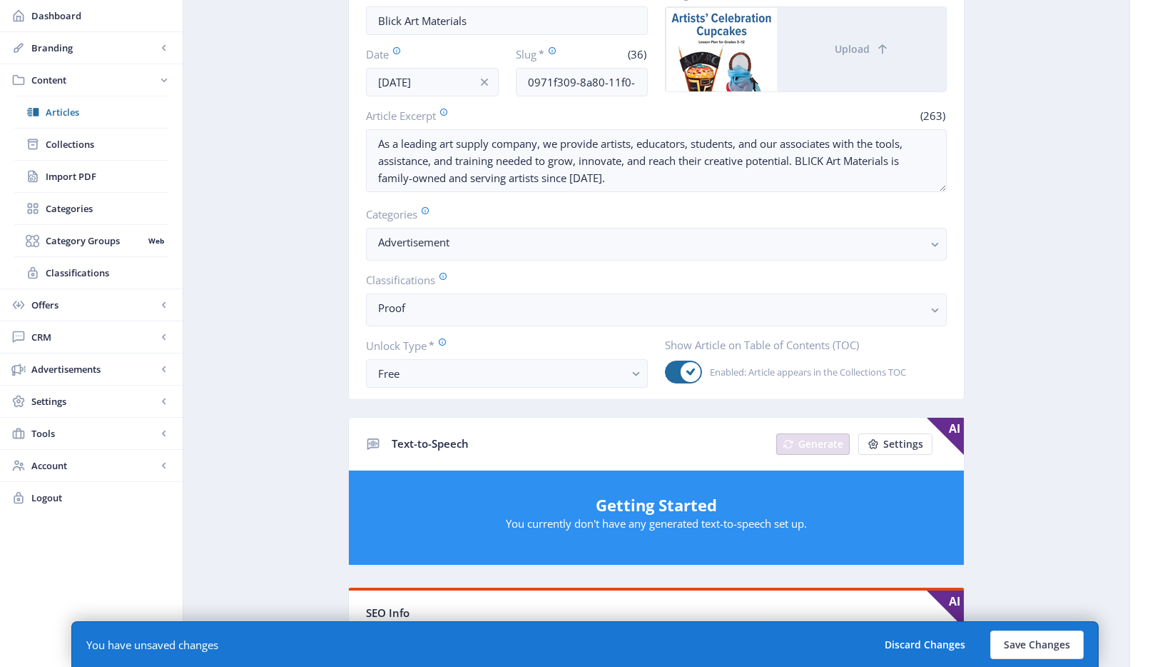
scroll to position [0, 0]
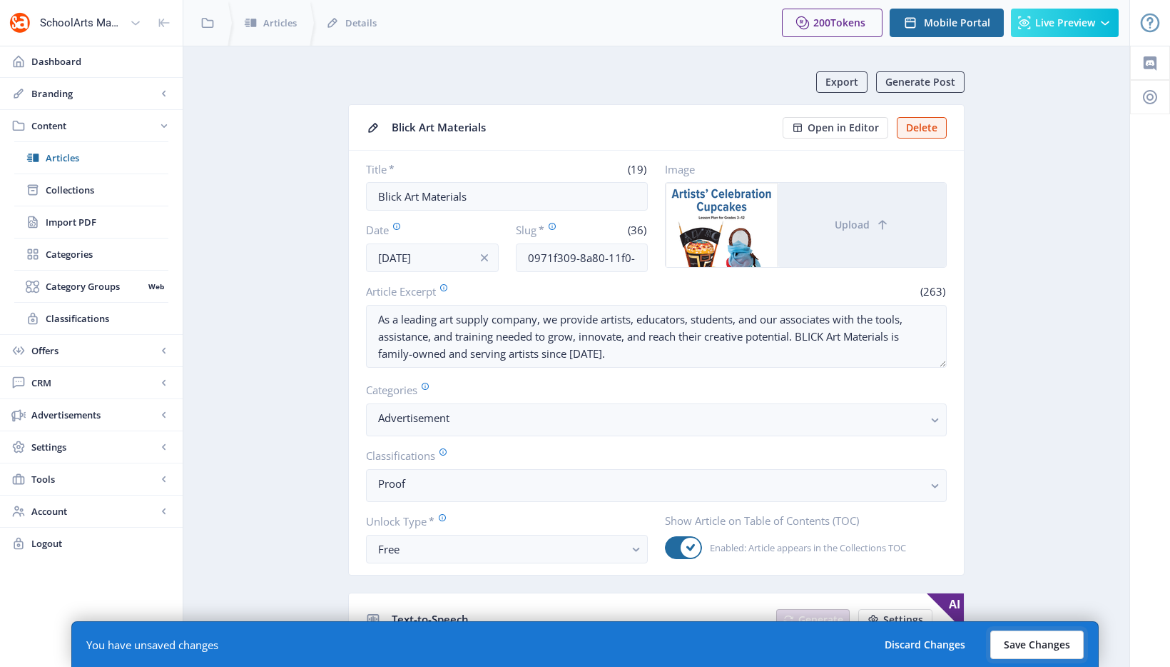
click at [1047, 649] on button "Save Changes" at bounding box center [1037, 644] width 93 height 29
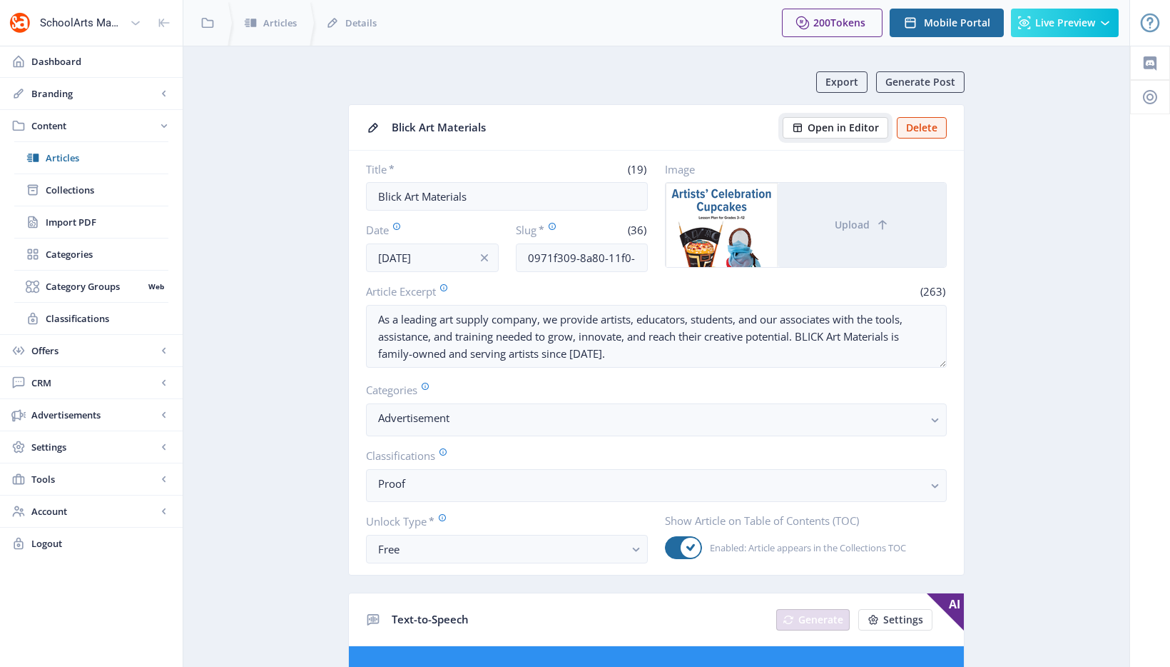
click at [869, 125] on span "Open in Editor" at bounding box center [843, 127] width 71 height 11
click at [573, 253] on input "0971f309-8a80-11f0-bd64-4201ac1fa005" at bounding box center [582, 257] width 133 height 29
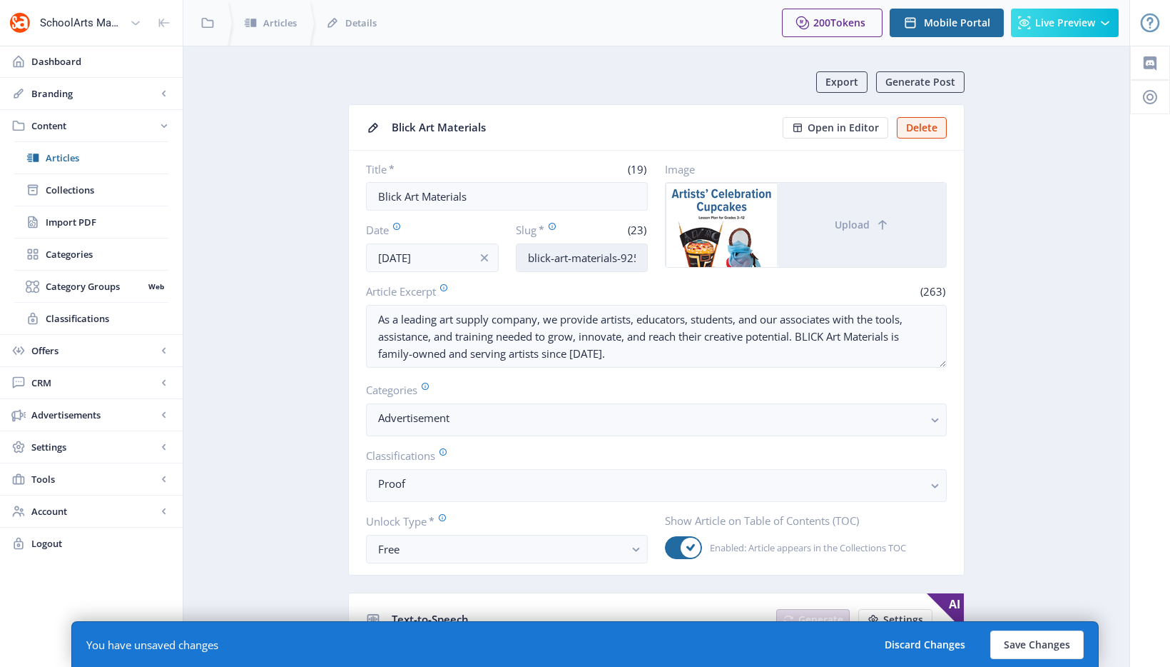
click at [627, 257] on input "blick-art-materials-925" at bounding box center [582, 257] width 133 height 29
type input "blick-art-materials-1025"
click at [1033, 636] on button "Save Changes" at bounding box center [1037, 644] width 93 height 29
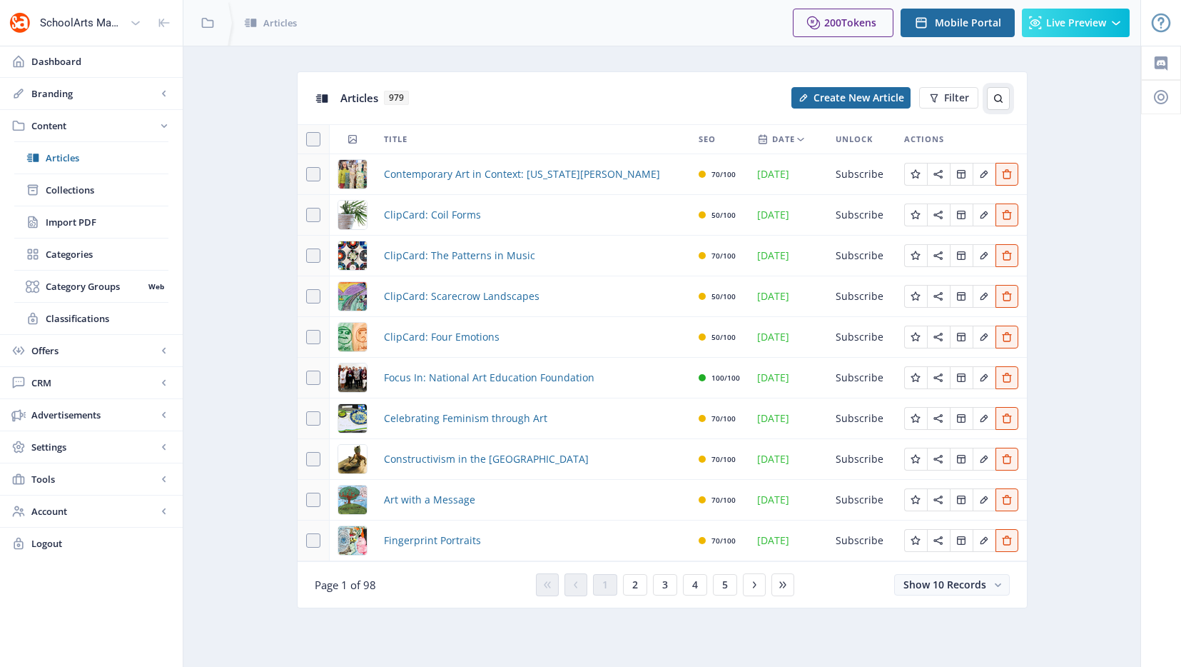
click at [1001, 104] on button at bounding box center [998, 98] width 23 height 23
type input "blick"
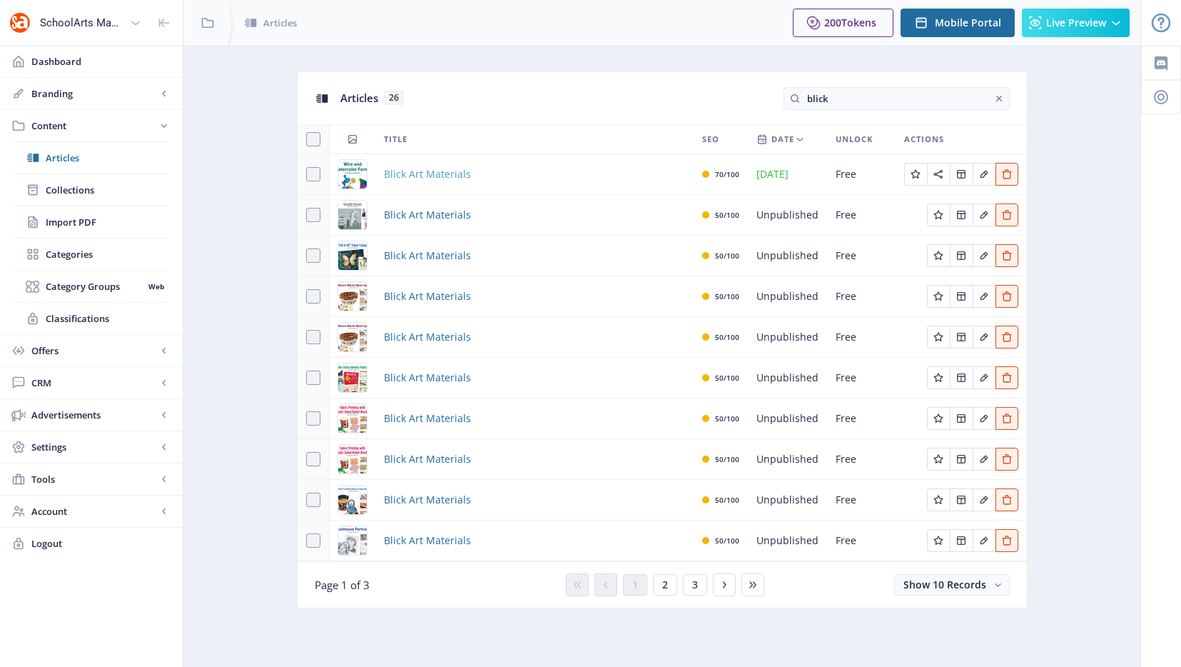
click at [451, 173] on span "Blick Art Materials" at bounding box center [427, 174] width 87 height 17
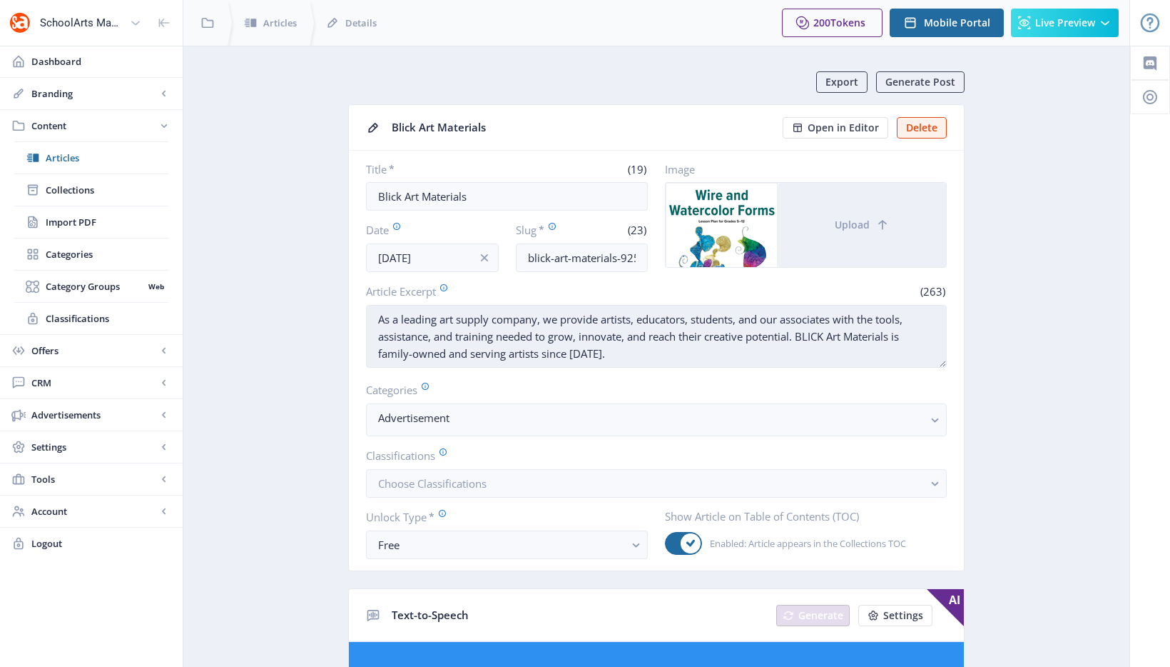
click at [509, 325] on textarea "As a leading art supply company, we provide artists, educators, students, and o…" at bounding box center [656, 336] width 581 height 63
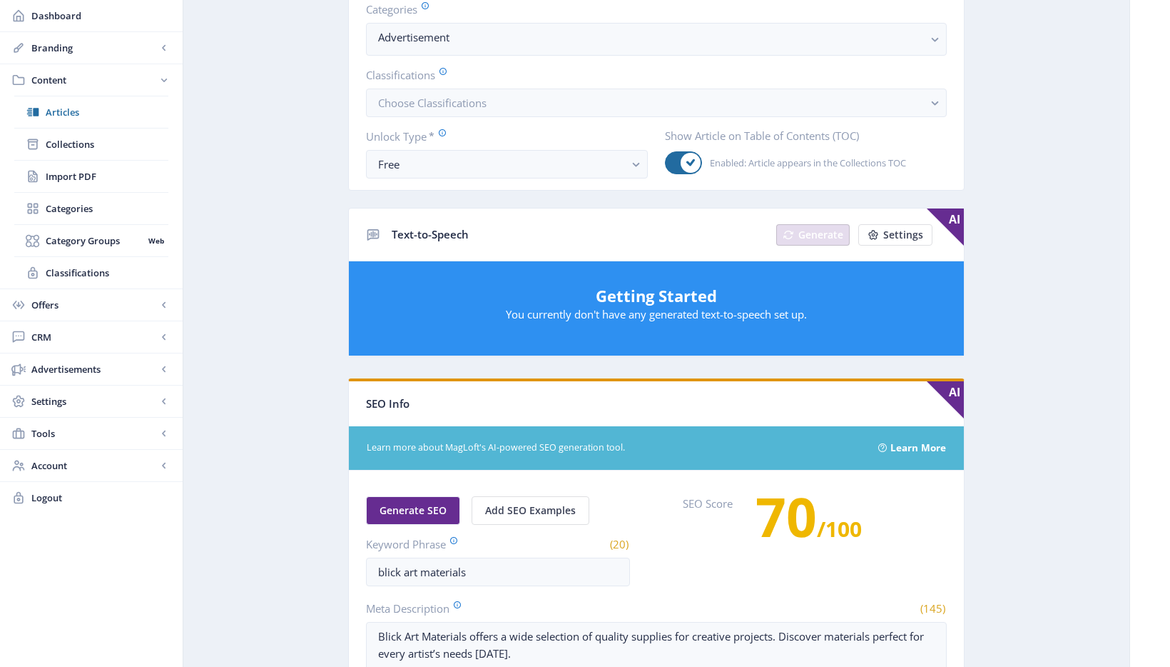
scroll to position [478, 0]
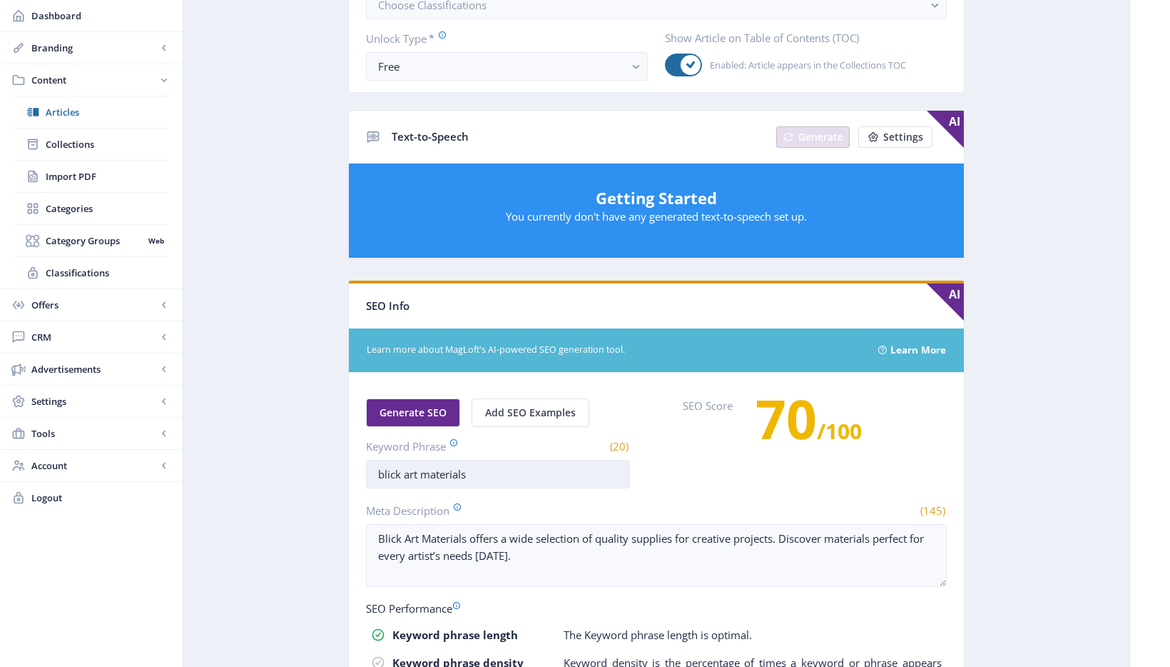
click at [474, 473] on input "blick art materials" at bounding box center [498, 474] width 264 height 29
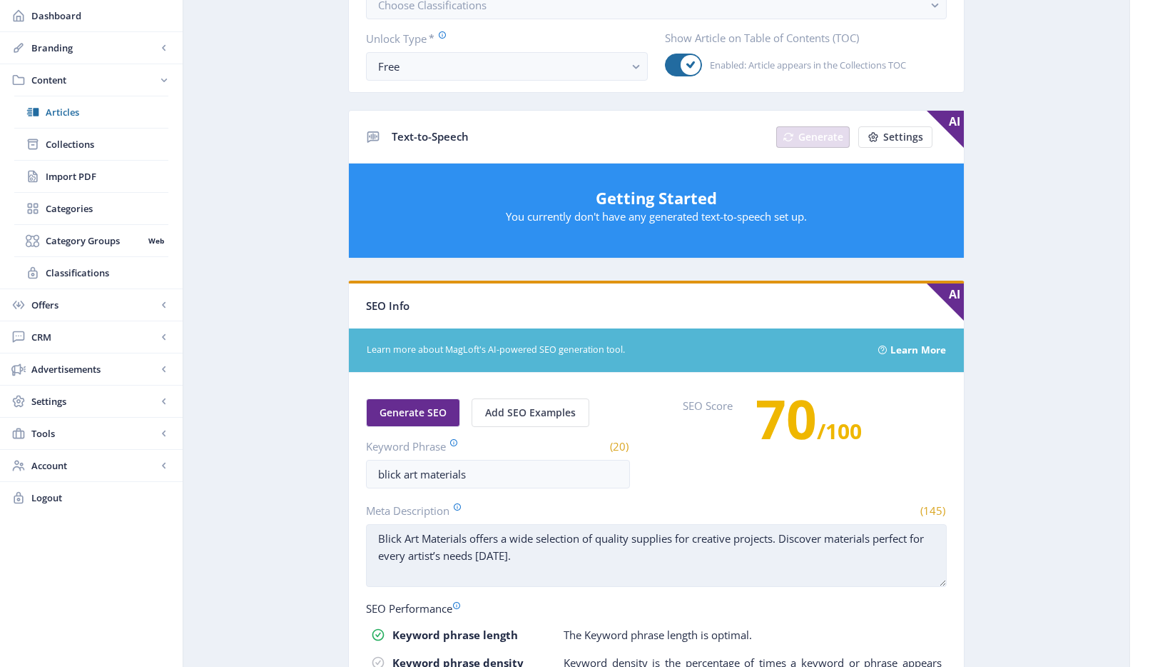
click at [494, 538] on textarea "Blick Art Materials offers a wide selection of quality supplies for creative pr…" at bounding box center [656, 555] width 581 height 63
